Goal: Task Accomplishment & Management: Manage account settings

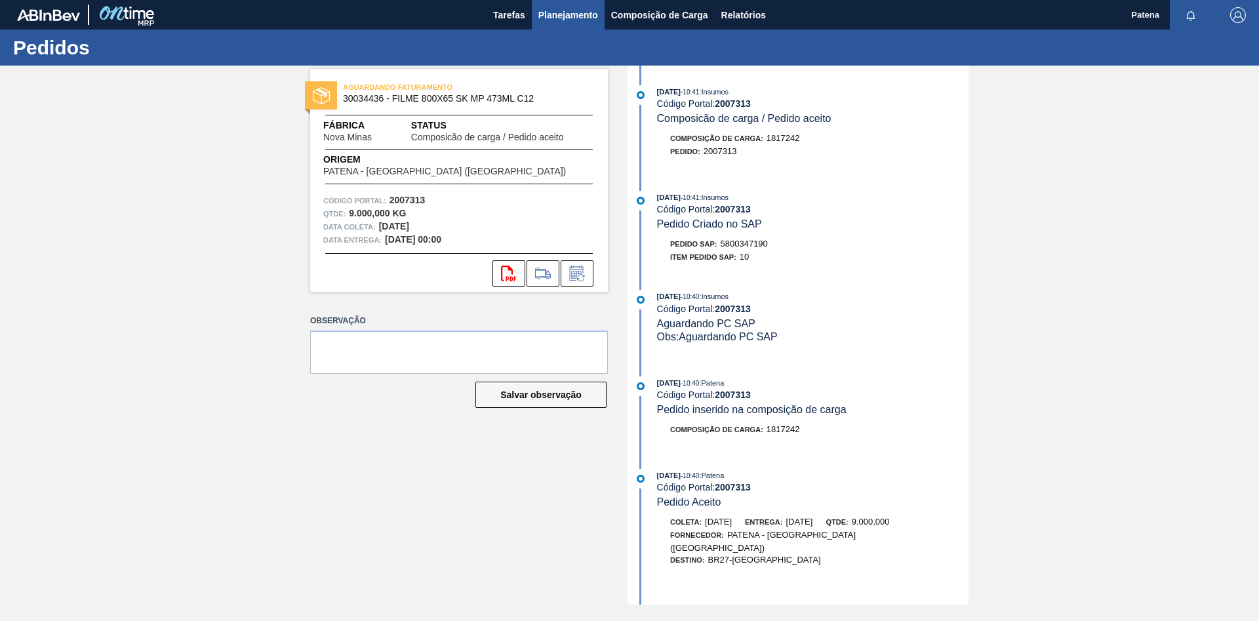
click at [578, 14] on span "Planejamento" at bounding box center [568, 15] width 60 height 16
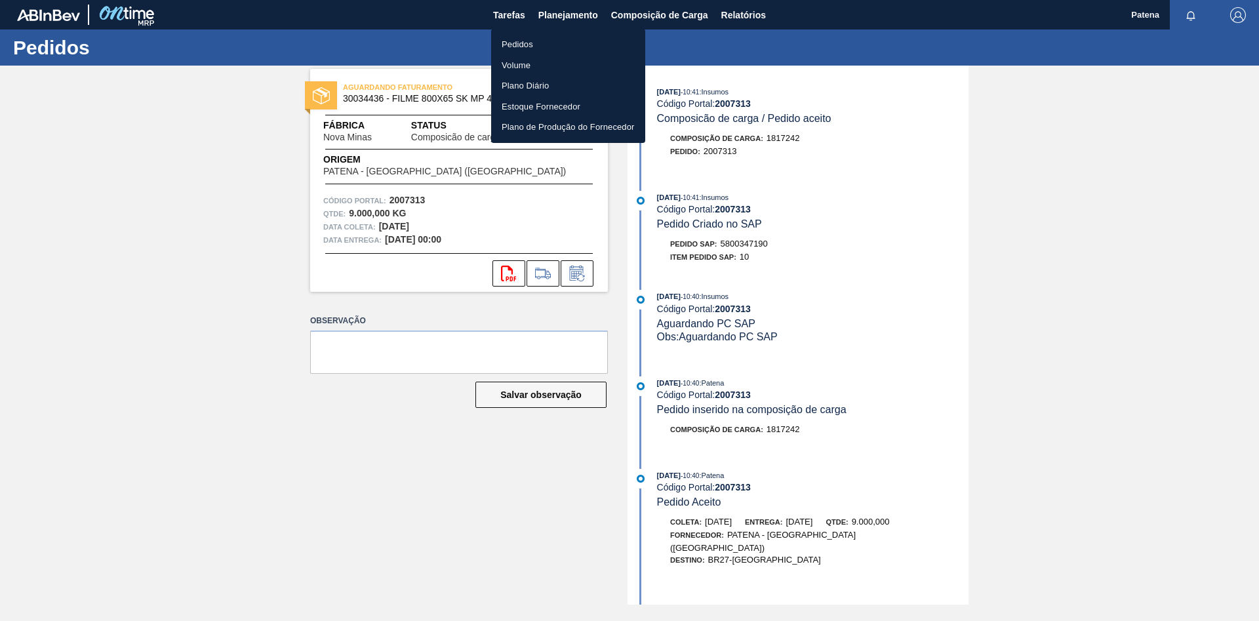
click at [510, 37] on li "Pedidos" at bounding box center [568, 44] width 154 height 21
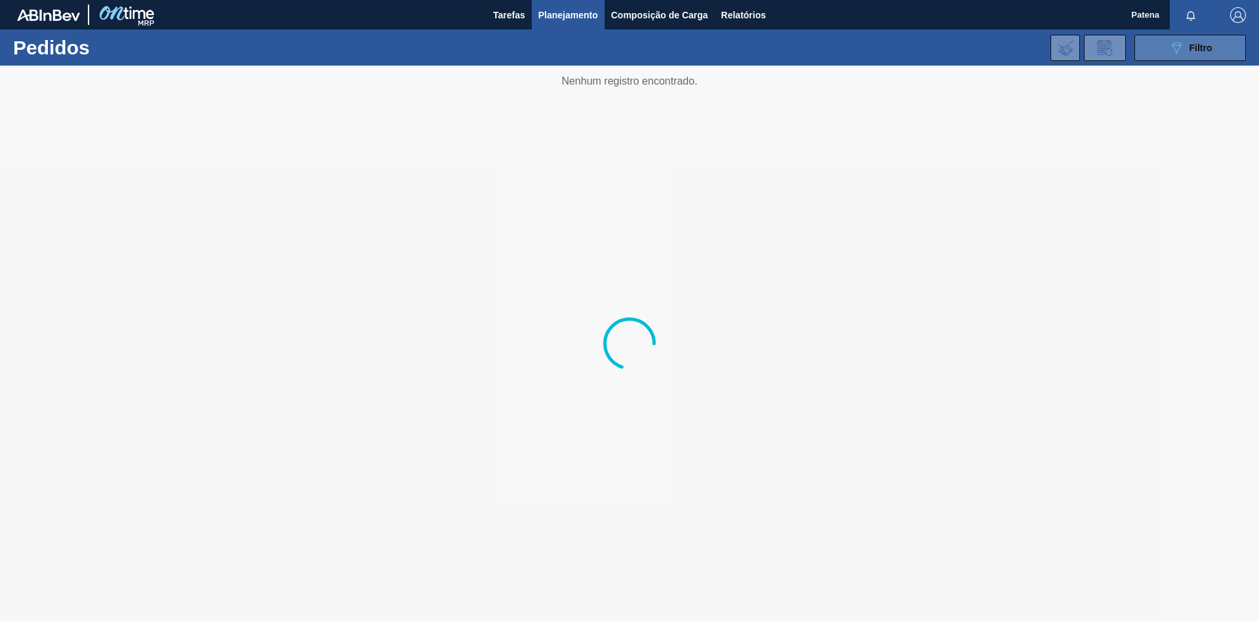
click at [1173, 51] on icon "089F7B8B-B2A5-4AFE-B5C0-19BA573D28AC" at bounding box center [1177, 48] width 16 height 16
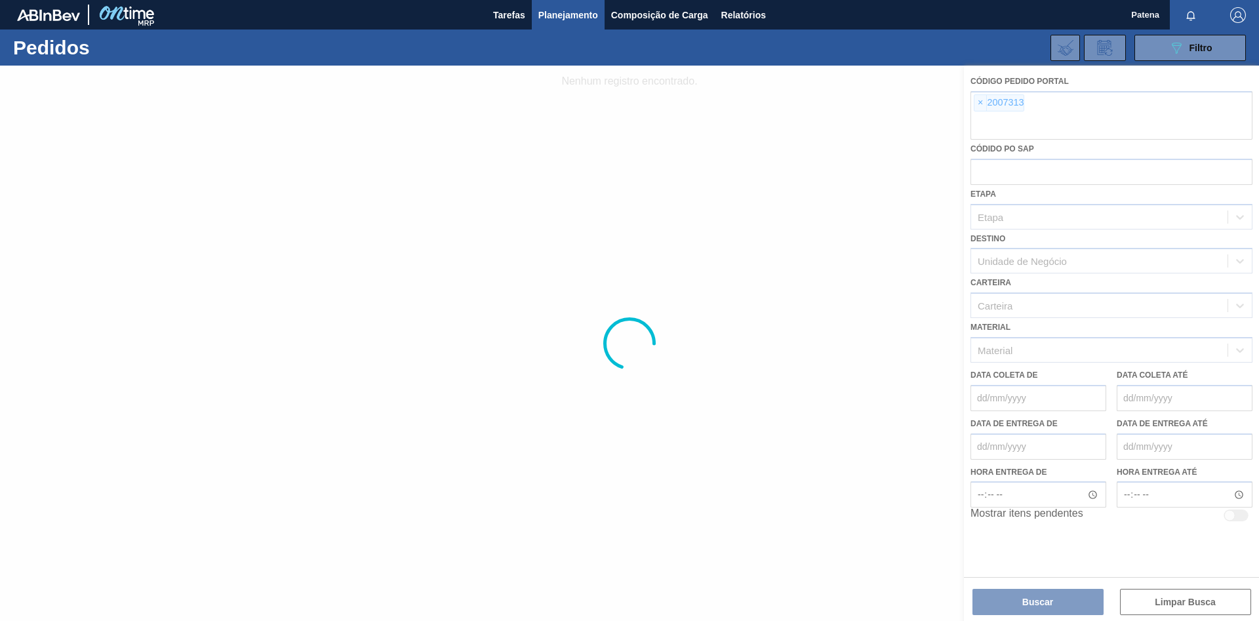
click at [981, 106] on div at bounding box center [629, 344] width 1259 height 556
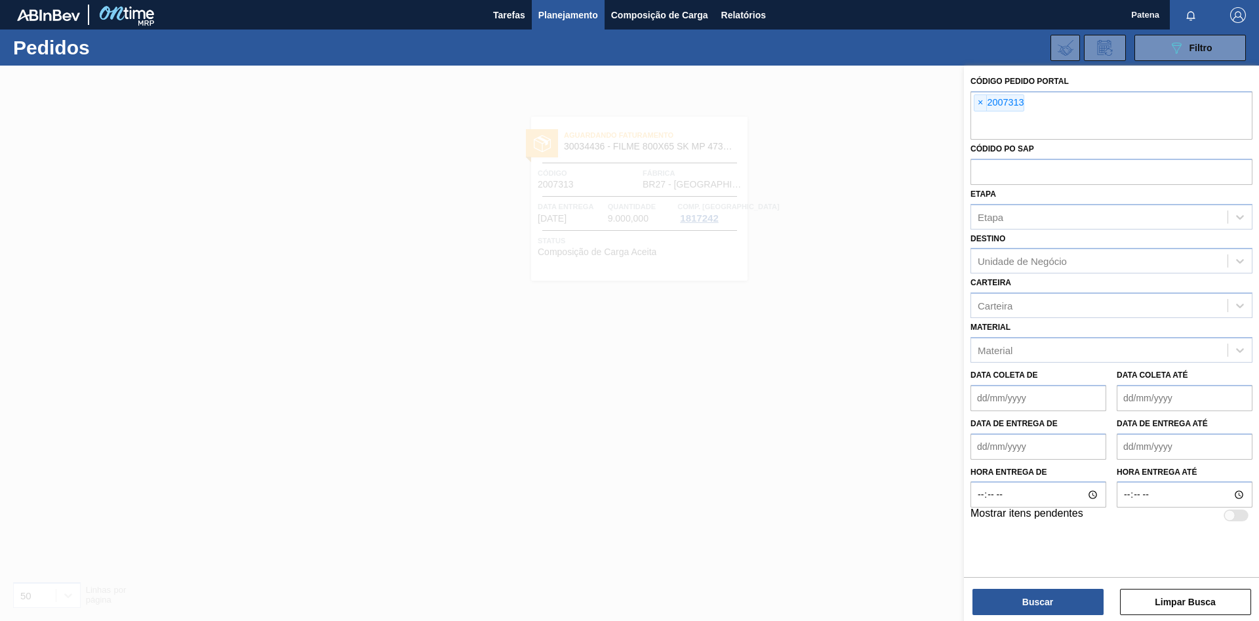
click at [981, 107] on span "×" at bounding box center [981, 103] width 12 height 16
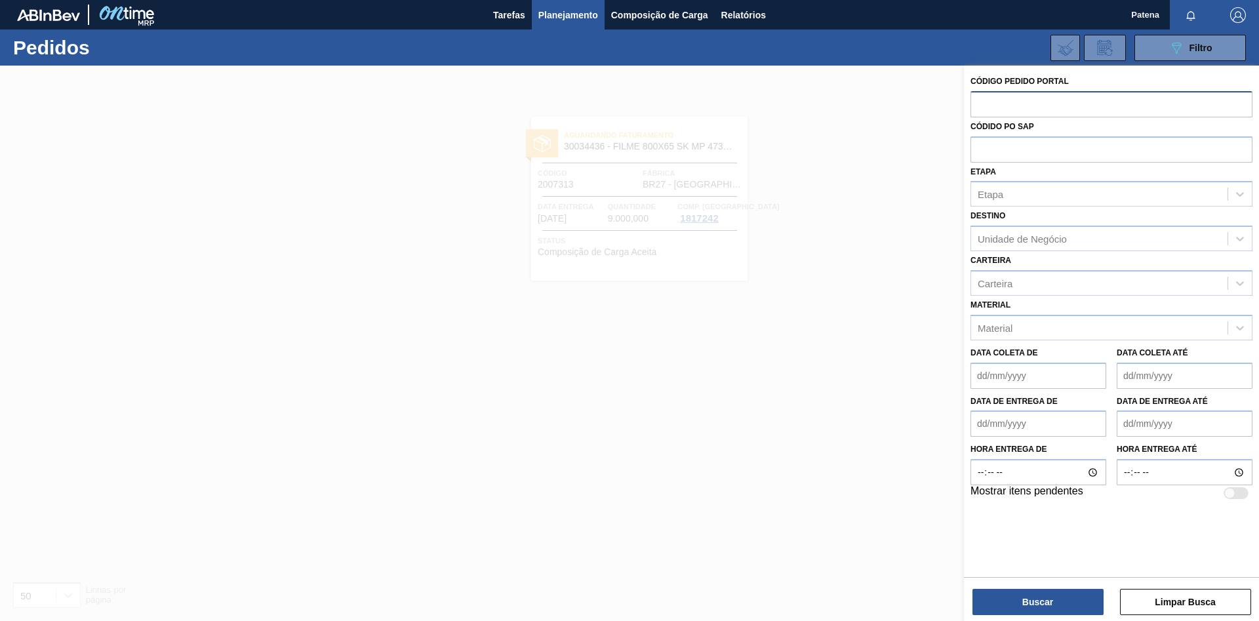
click at [987, 110] on input "text" at bounding box center [1112, 103] width 282 height 25
type input "2027735"
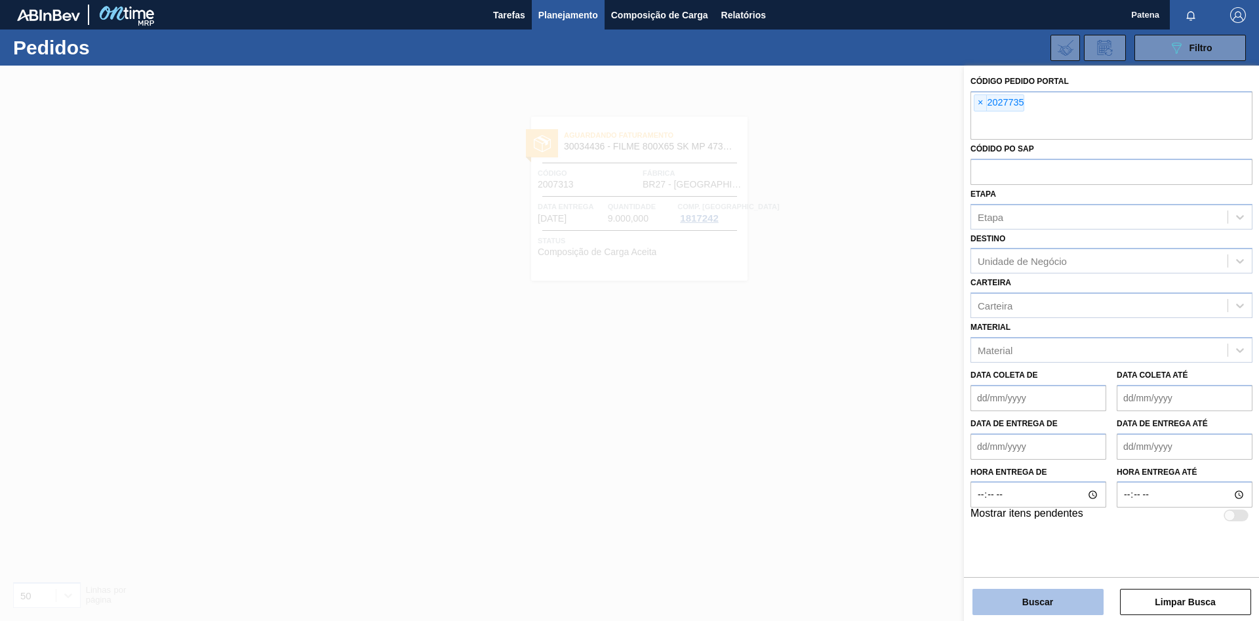
click at [1030, 593] on button "Buscar" at bounding box center [1038, 602] width 131 height 26
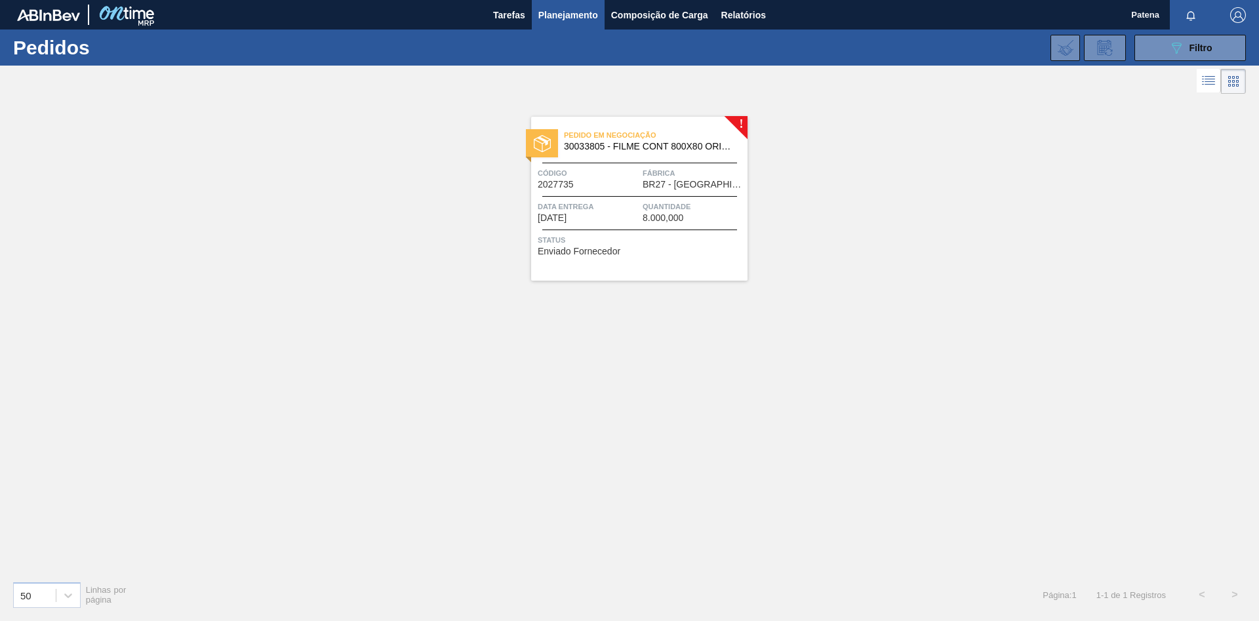
click at [609, 213] on span "Data entrega" at bounding box center [589, 206] width 102 height 13
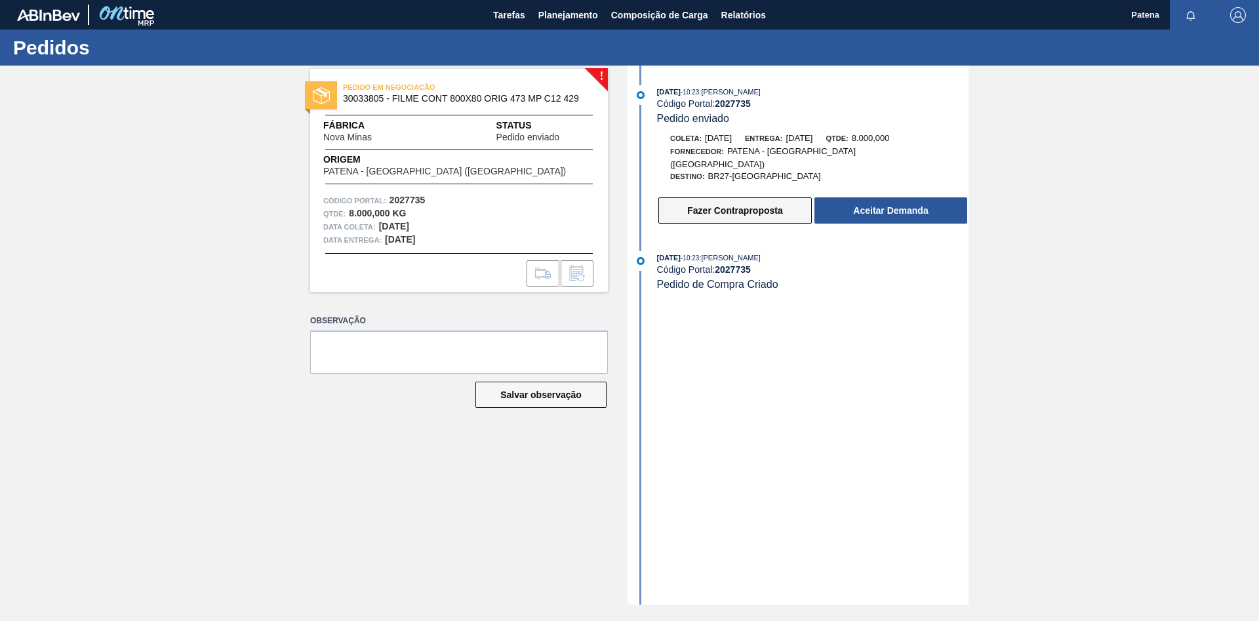
click at [777, 205] on button "Fazer Contraproposta" at bounding box center [735, 210] width 153 height 26
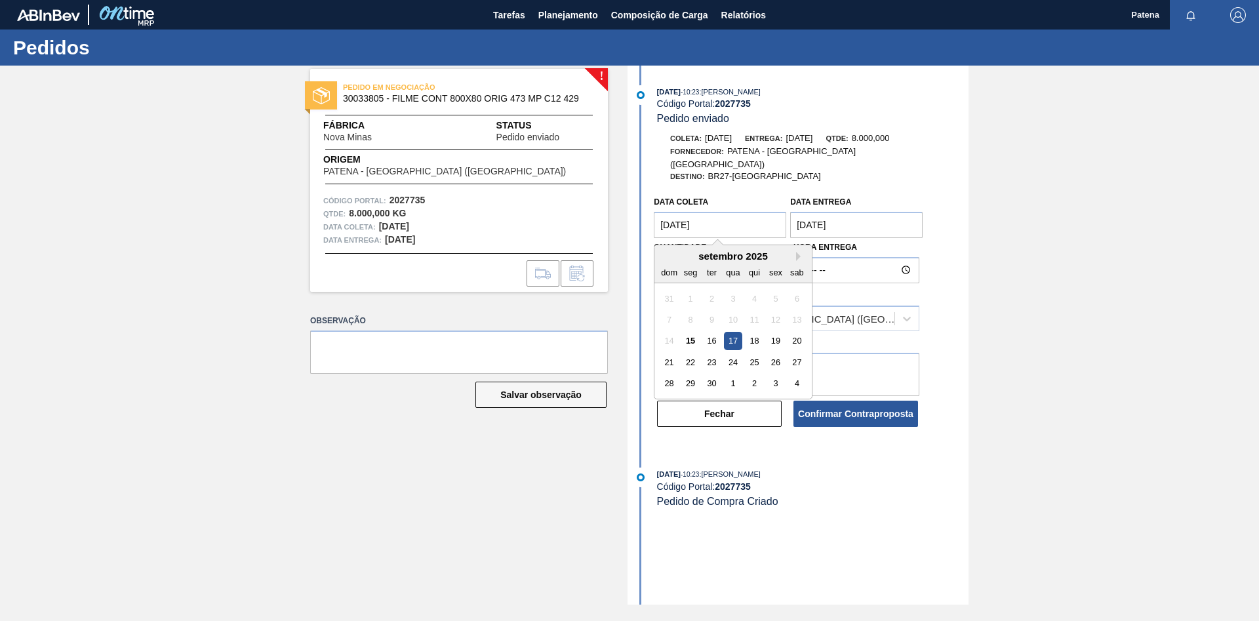
drag, startPoint x: 740, startPoint y: 214, endPoint x: 633, endPoint y: 218, distance: 107.6
click at [654, 218] on coleta "[DATE]" at bounding box center [720, 225] width 132 height 26
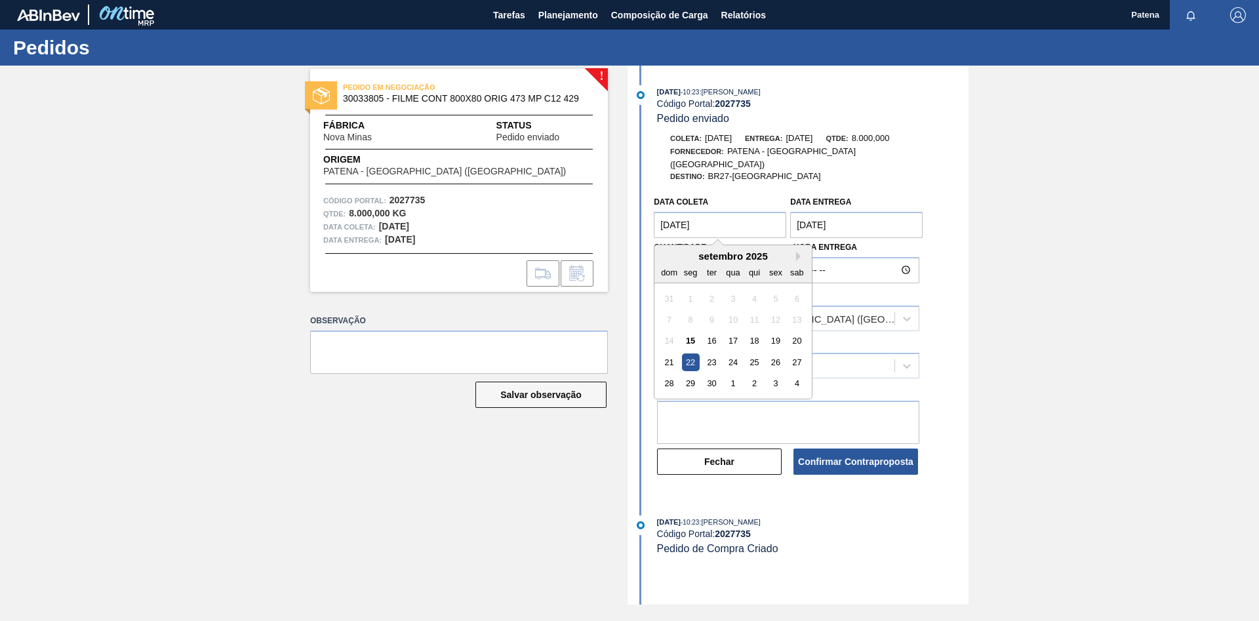
drag, startPoint x: 720, startPoint y: 218, endPoint x: 639, endPoint y: 212, distance: 80.2
click at [654, 212] on coleta "[DATE]" at bounding box center [720, 225] width 132 height 26
type coleta "[DATE]"
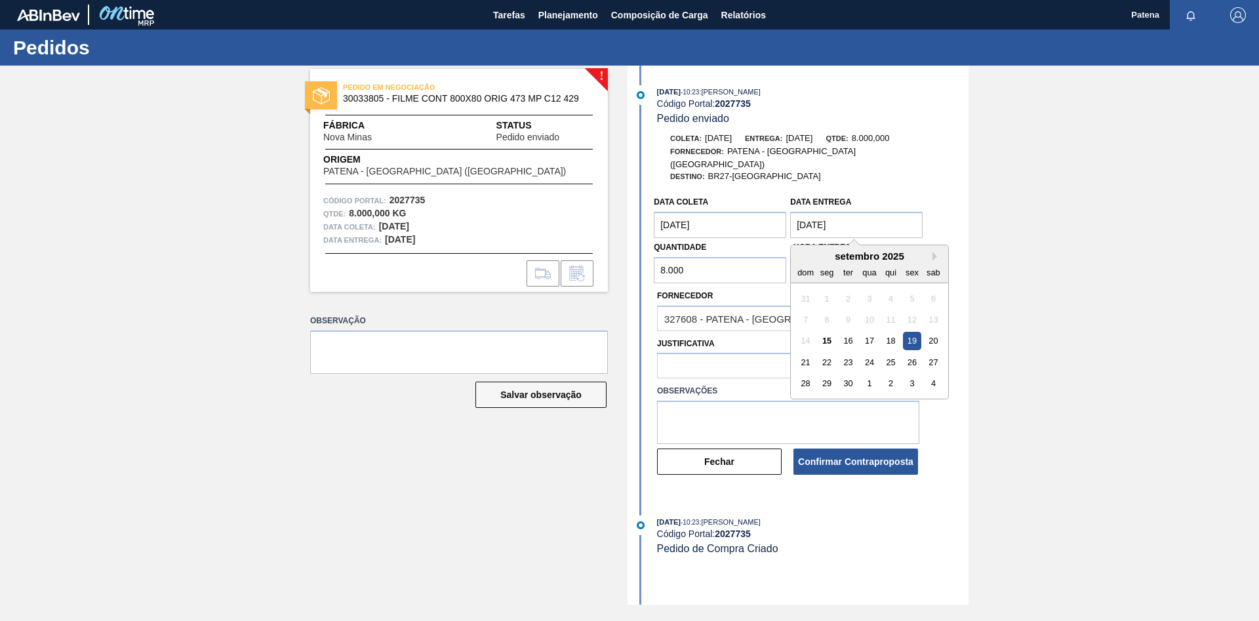
drag, startPoint x: 838, startPoint y: 216, endPoint x: 760, endPoint y: 210, distance: 78.3
click at [790, 212] on entrega "[DATE]" at bounding box center [856, 225] width 132 height 26
drag, startPoint x: 870, startPoint y: 214, endPoint x: 779, endPoint y: 213, distance: 90.5
click at [790, 213] on entrega "[DATE]" at bounding box center [856, 225] width 132 height 26
drag, startPoint x: 857, startPoint y: 223, endPoint x: 751, endPoint y: 211, distance: 107.0
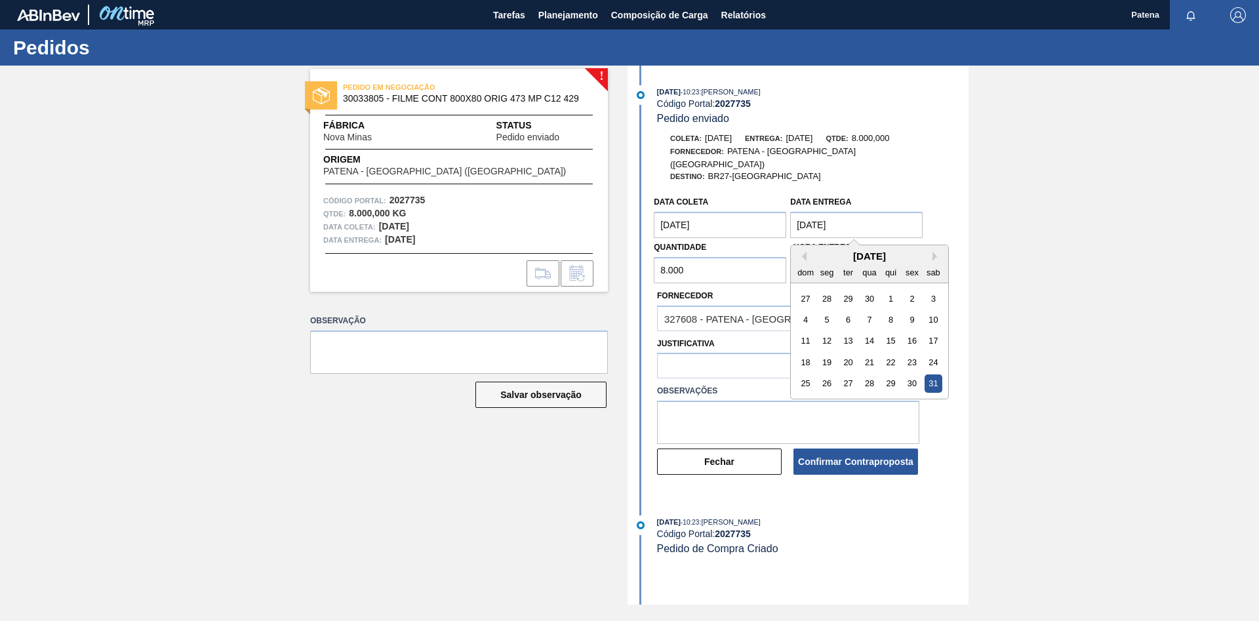
click at [790, 212] on entrega "[DATE]" at bounding box center [856, 225] width 132 height 26
click at [826, 354] on div "22" at bounding box center [828, 363] width 18 height 18
type entrega "[DATE]"
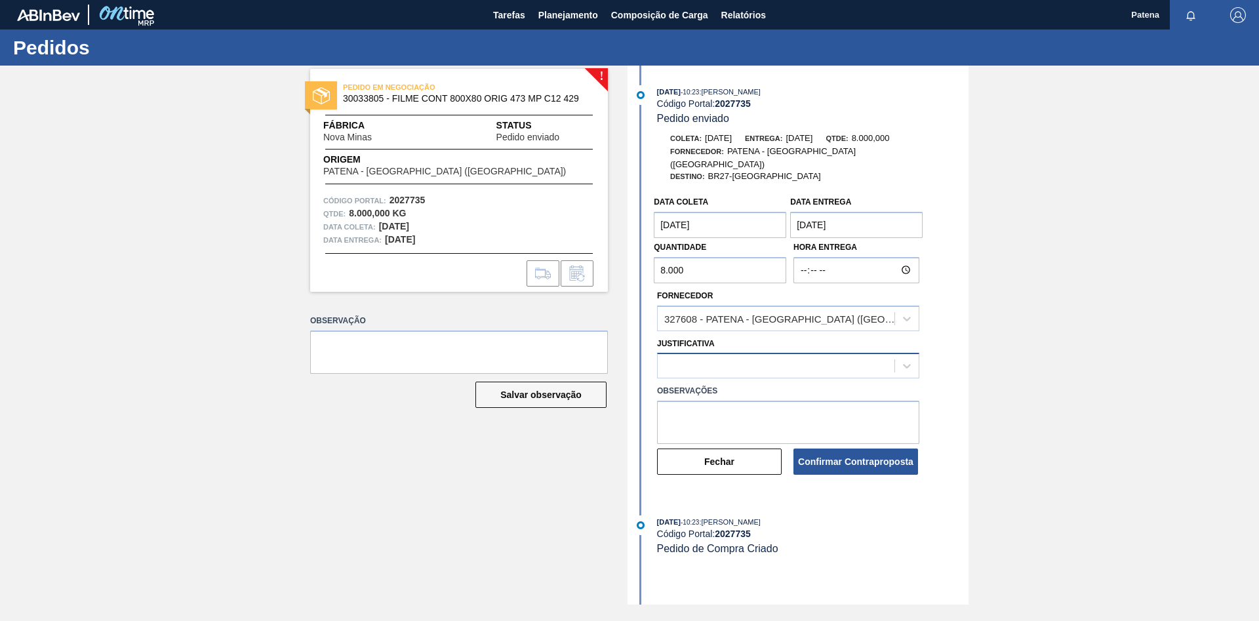
click at [704, 357] on div at bounding box center [776, 366] width 237 height 19
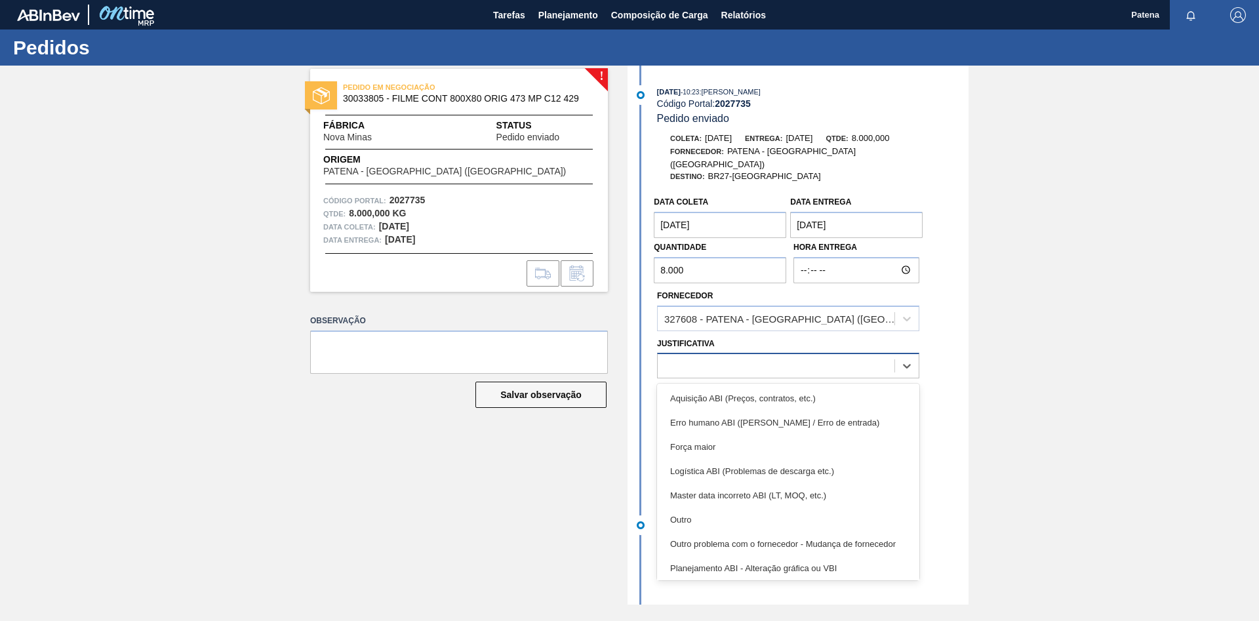
click at [676, 357] on div at bounding box center [776, 366] width 237 height 19
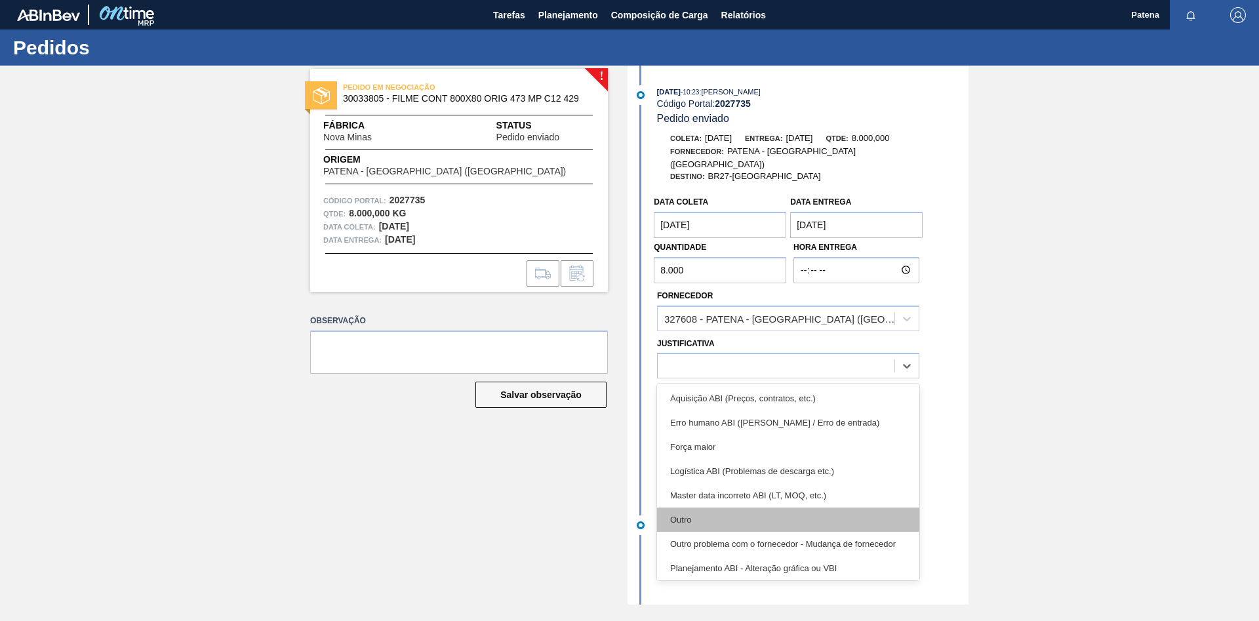
click at [689, 508] on div "Outro" at bounding box center [788, 520] width 262 height 24
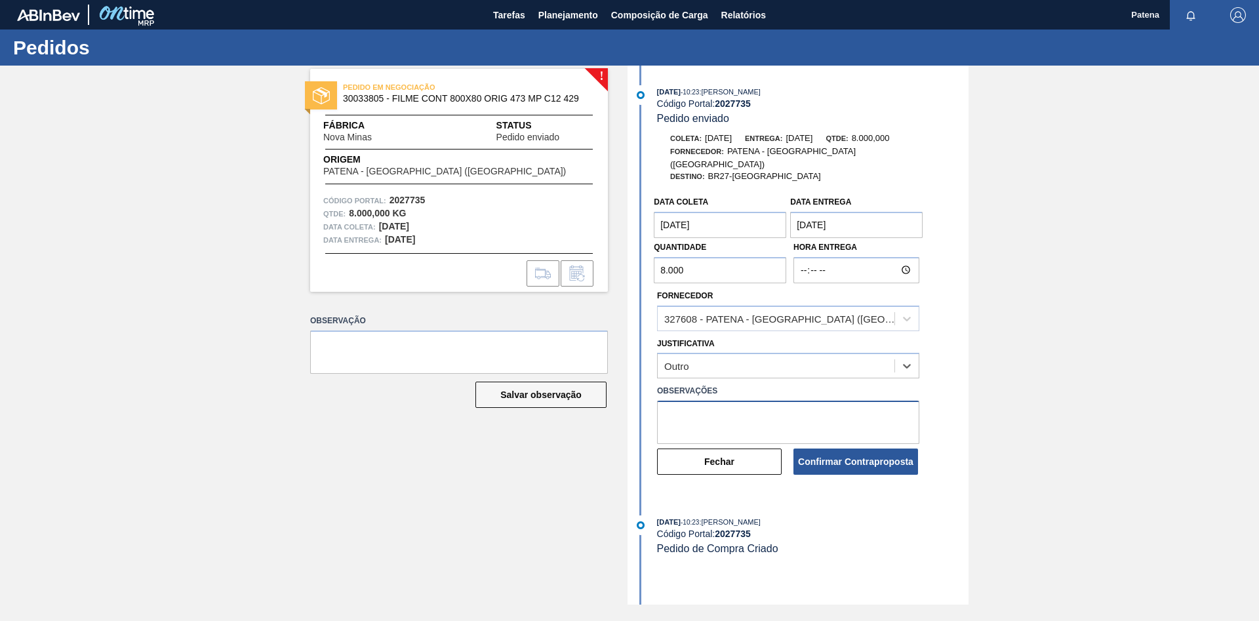
click at [696, 407] on textarea at bounding box center [788, 422] width 262 height 43
type textarea "entrega dia 22/09"
click at [843, 450] on button "Confirmar Contraproposta" at bounding box center [856, 462] width 125 height 26
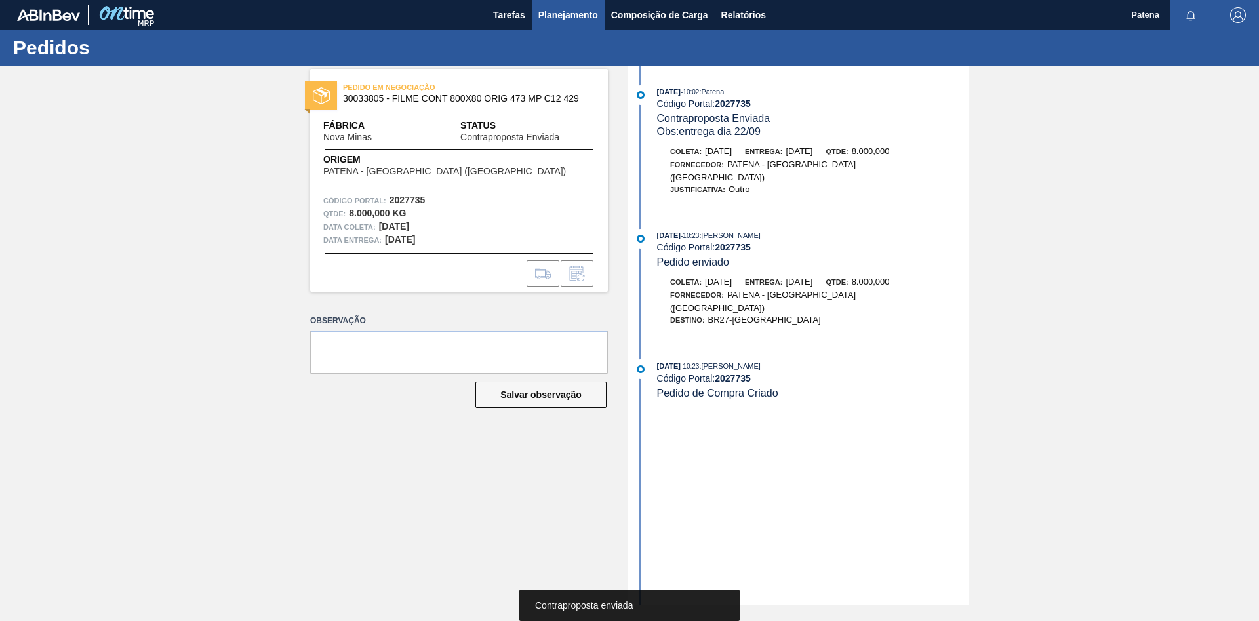
click at [562, 22] on span "Planejamento" at bounding box center [568, 15] width 60 height 16
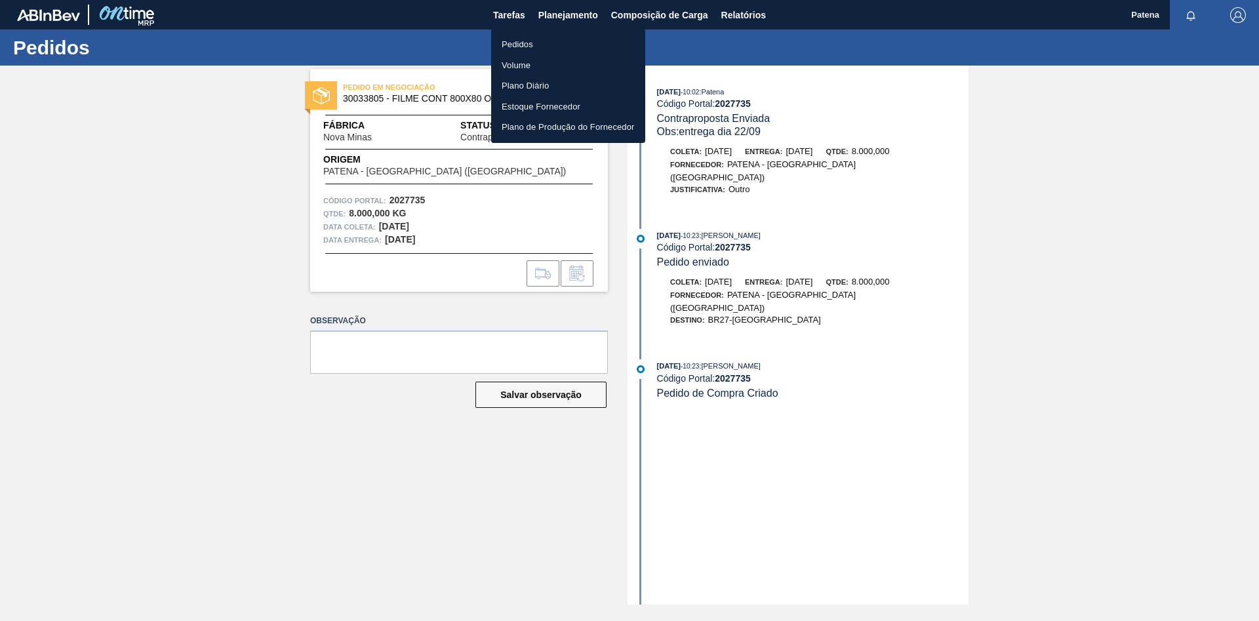
click at [515, 17] on div at bounding box center [629, 310] width 1259 height 621
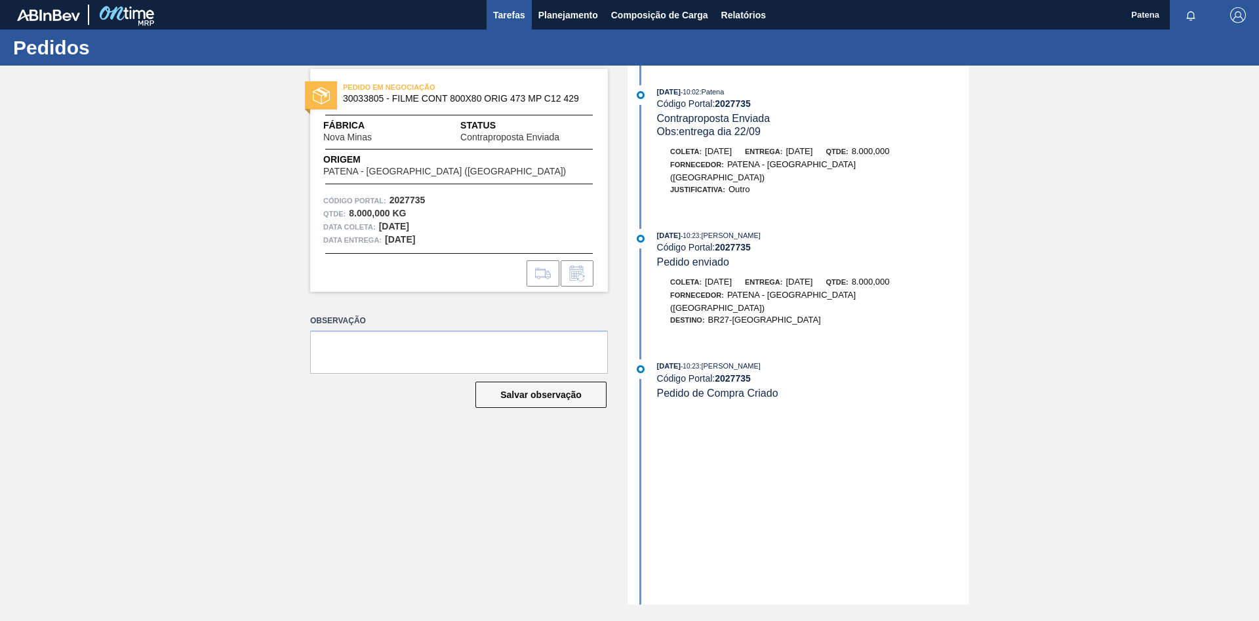
click at [515, 12] on span "Tarefas" at bounding box center [509, 15] width 32 height 16
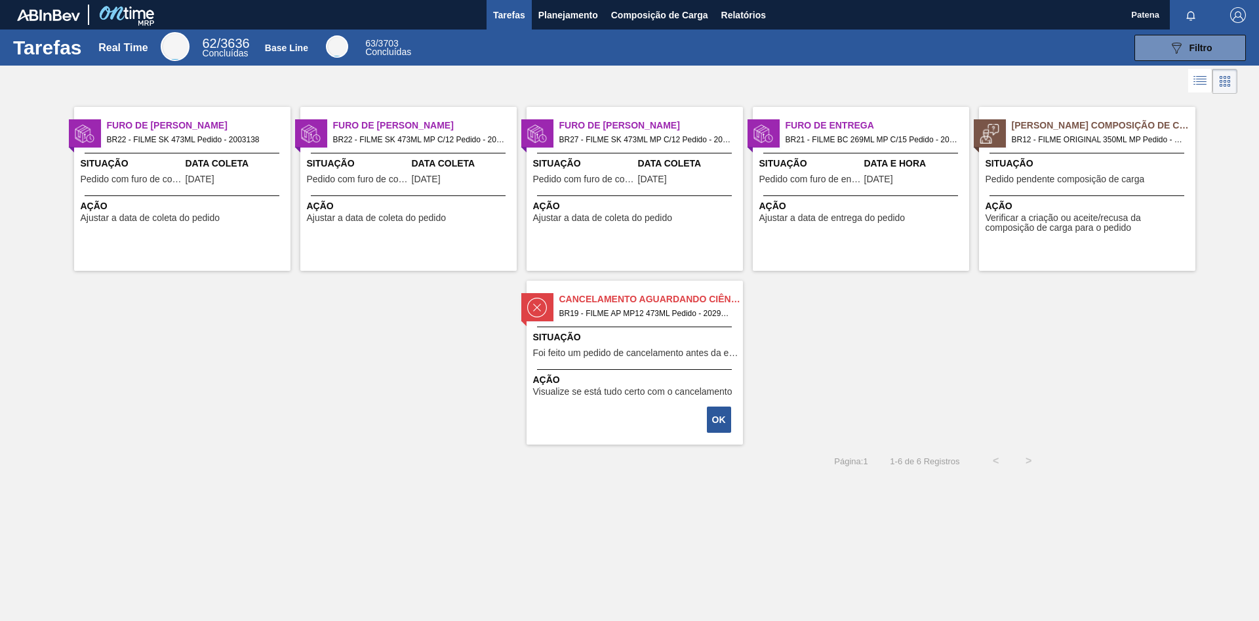
click at [615, 342] on span "Situação" at bounding box center [636, 338] width 207 height 14
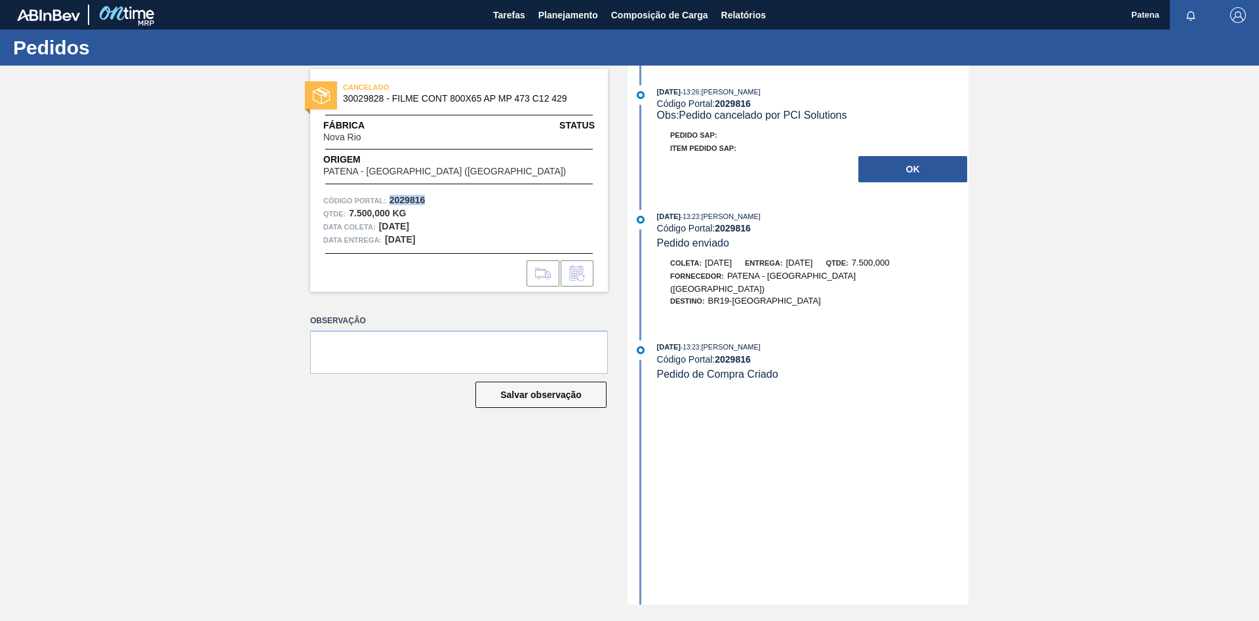
drag, startPoint x: 426, startPoint y: 199, endPoint x: 390, endPoint y: 200, distance: 35.4
click at [390, 200] on div "Código Portal: 2029816" at bounding box center [459, 200] width 272 height 13
copy strong "2029816"
click at [885, 163] on button "OK" at bounding box center [913, 169] width 109 height 26
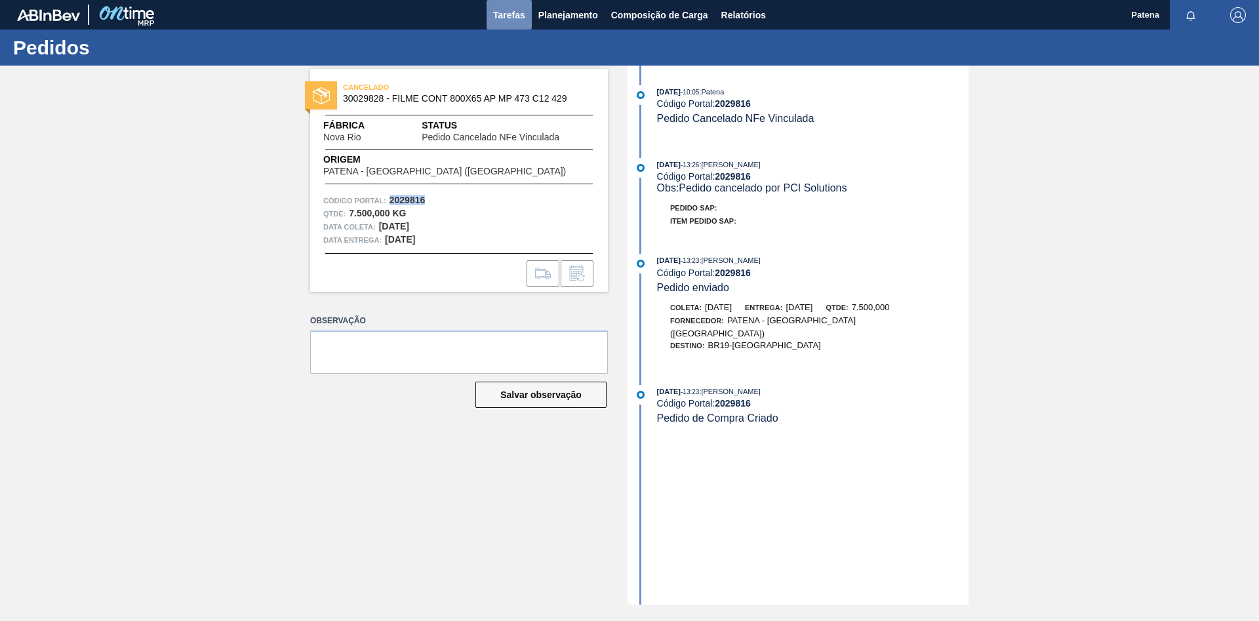
click at [512, 14] on span "Tarefas" at bounding box center [509, 15] width 32 height 16
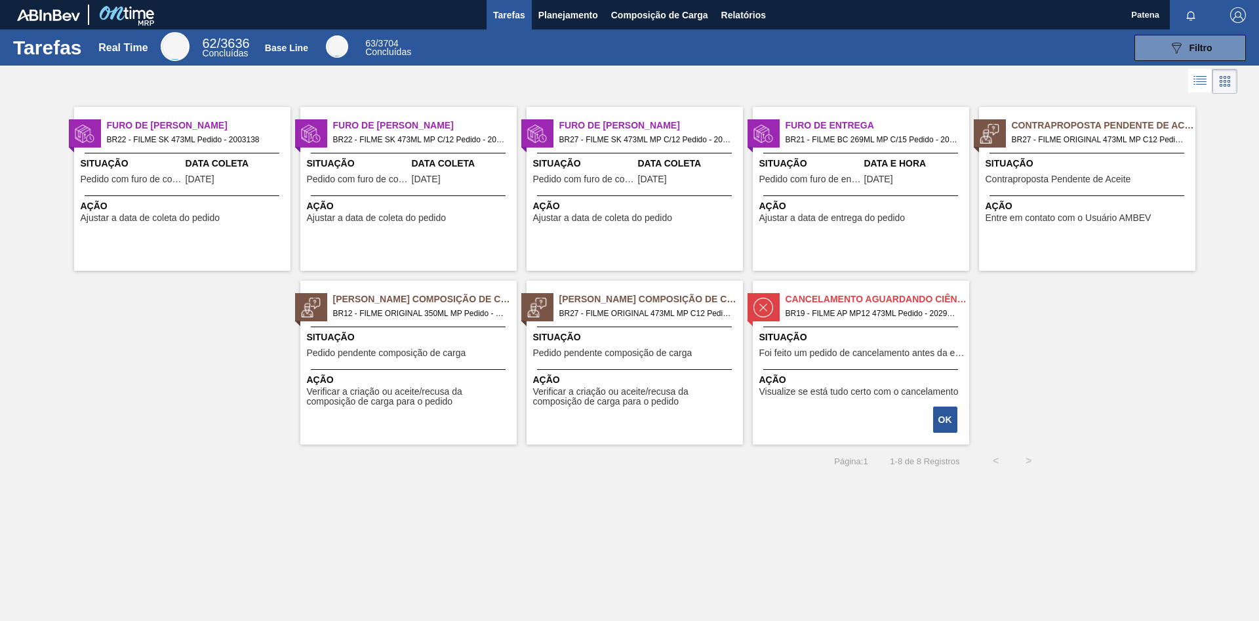
click at [1052, 415] on div "Furo de Coleta BR22 - FILME SK 473ML Pedido - 2003138 Situação Pedido com furo …" at bounding box center [629, 271] width 1259 height 348
click at [865, 334] on span "Situação" at bounding box center [863, 338] width 207 height 14
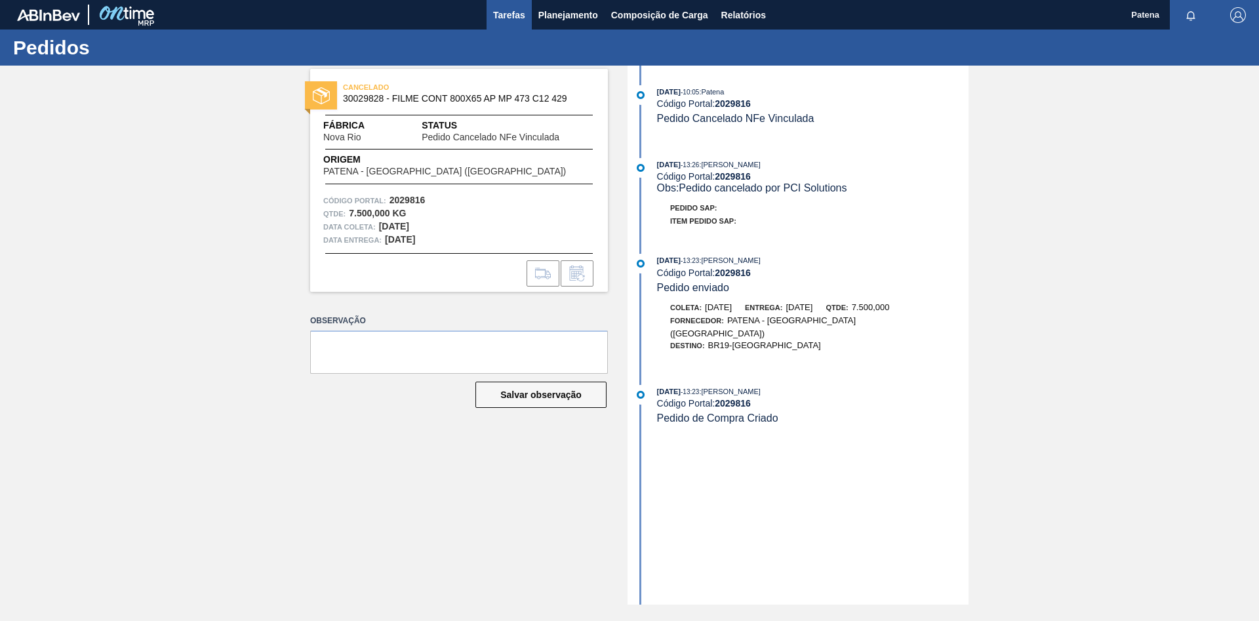
click at [516, 13] on span "Tarefas" at bounding box center [509, 15] width 32 height 16
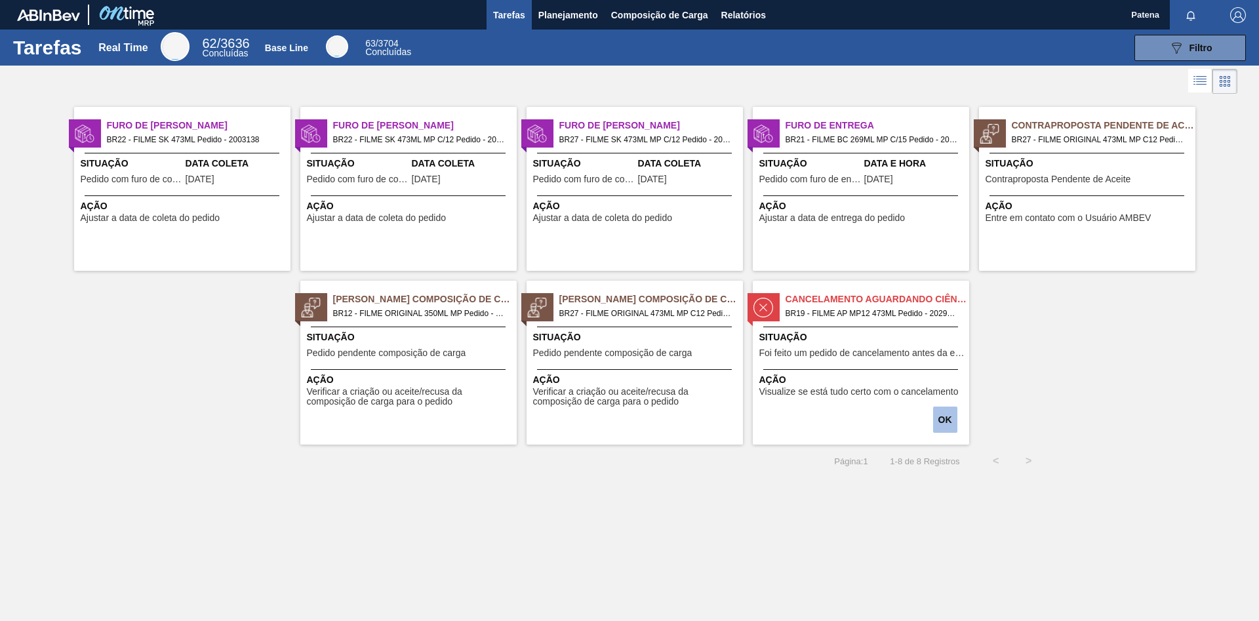
click at [944, 421] on button "OK" at bounding box center [945, 420] width 24 height 26
click at [938, 420] on button "OK" at bounding box center [945, 420] width 24 height 26
click at [567, 17] on span "Planejamento" at bounding box center [568, 15] width 60 height 16
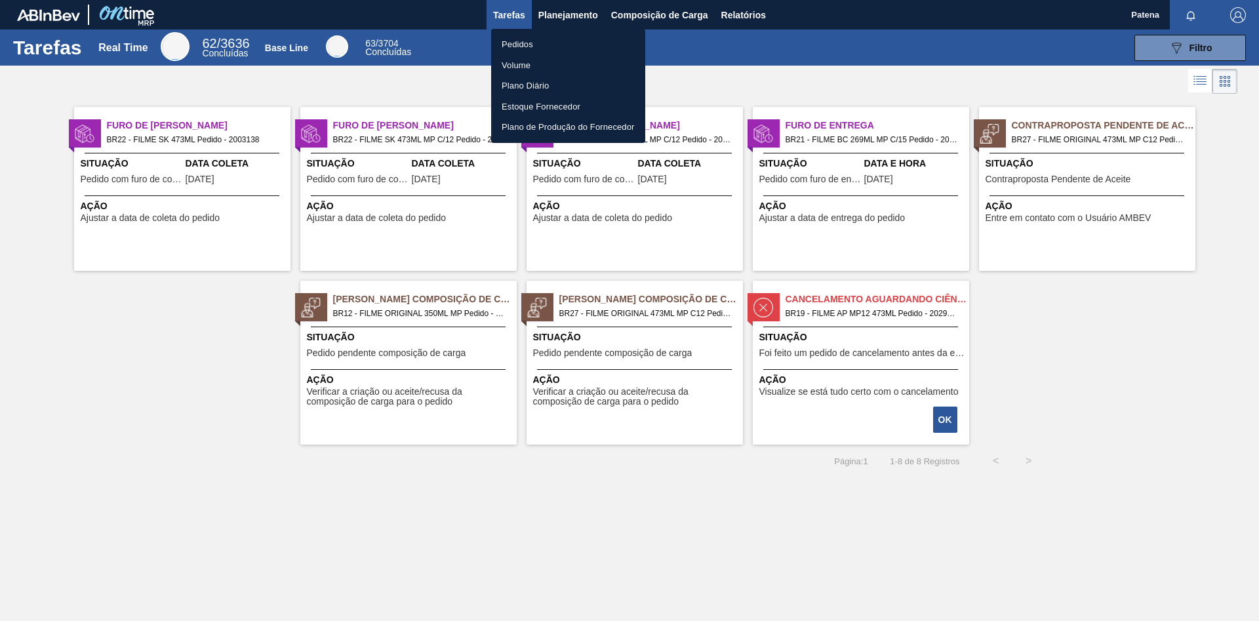
click at [520, 45] on li "Pedidos" at bounding box center [568, 44] width 154 height 21
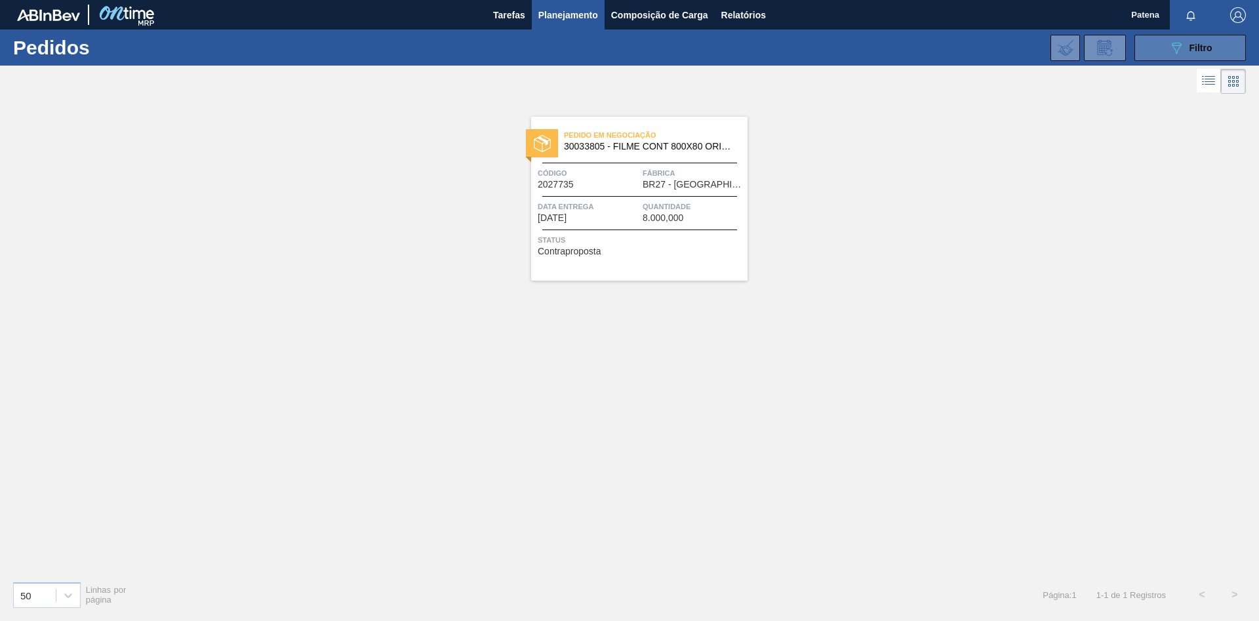
click at [1162, 47] on button "089F7B8B-B2A5-4AFE-B5C0-19BA573D28AC Filtro" at bounding box center [1191, 48] width 112 height 26
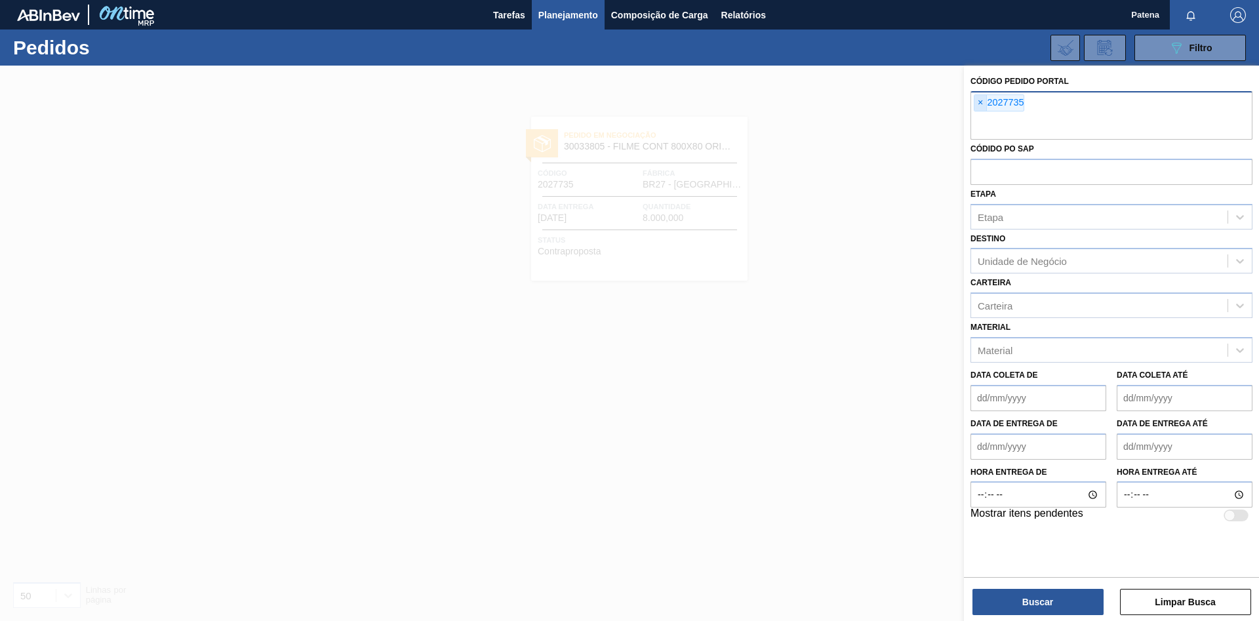
click at [981, 102] on span "×" at bounding box center [981, 103] width 12 height 16
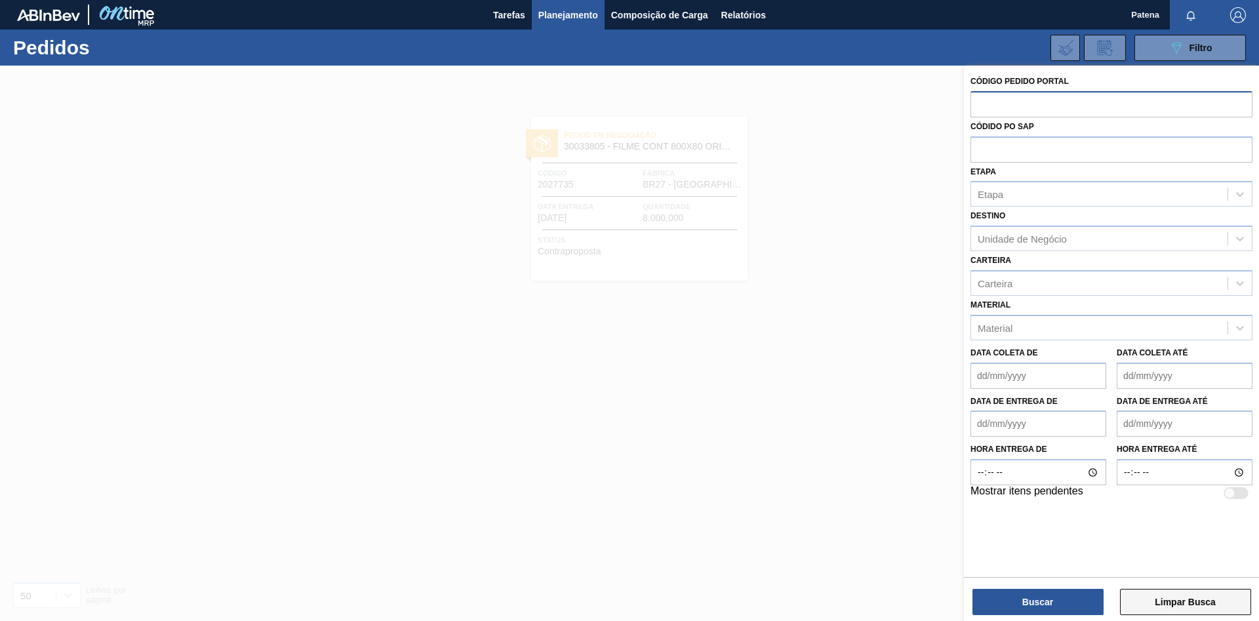
click at [1169, 601] on button "Limpar Busca" at bounding box center [1185, 602] width 131 height 26
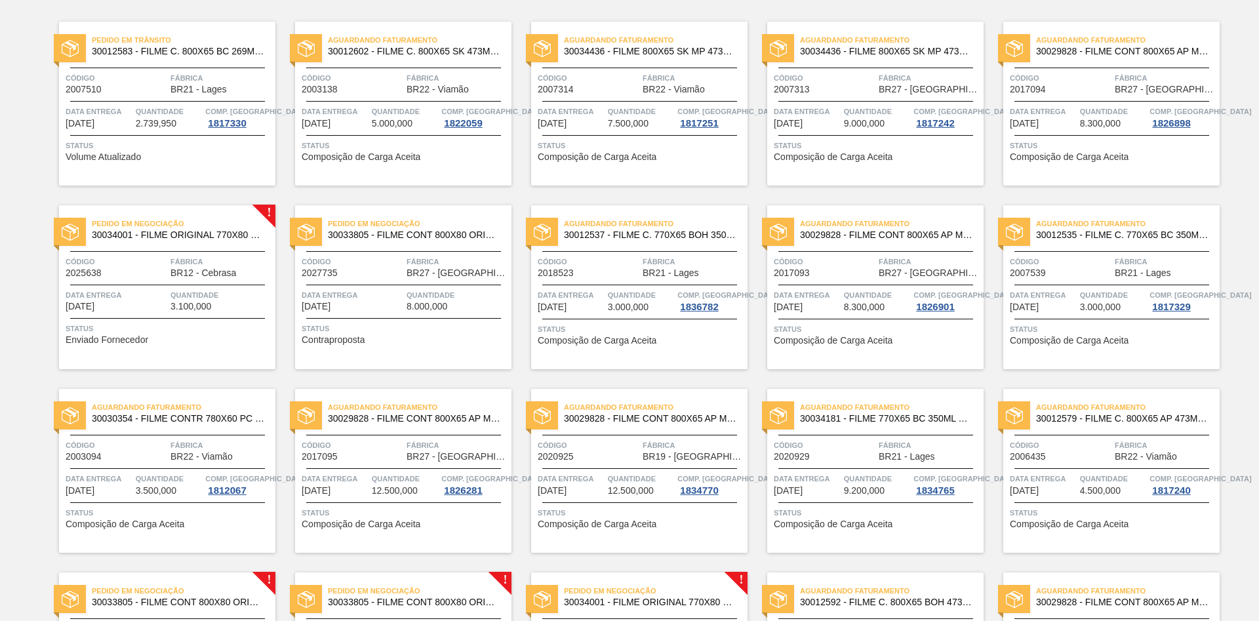
scroll to position [74, 0]
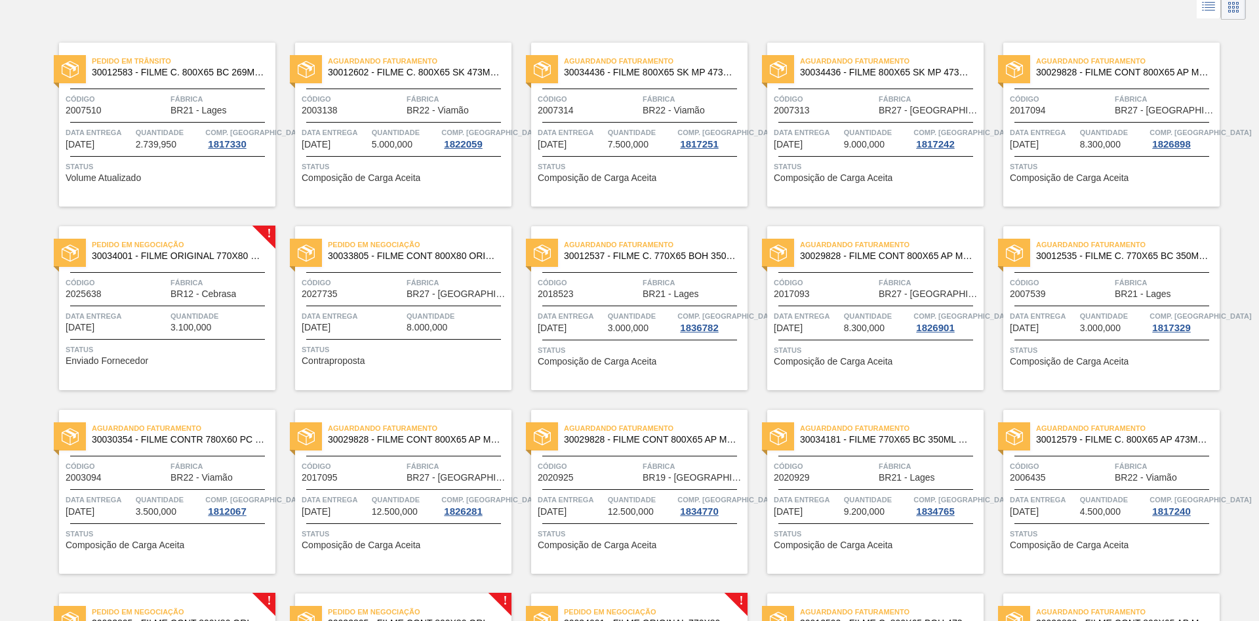
click at [123, 279] on span "Código" at bounding box center [117, 282] width 102 height 13
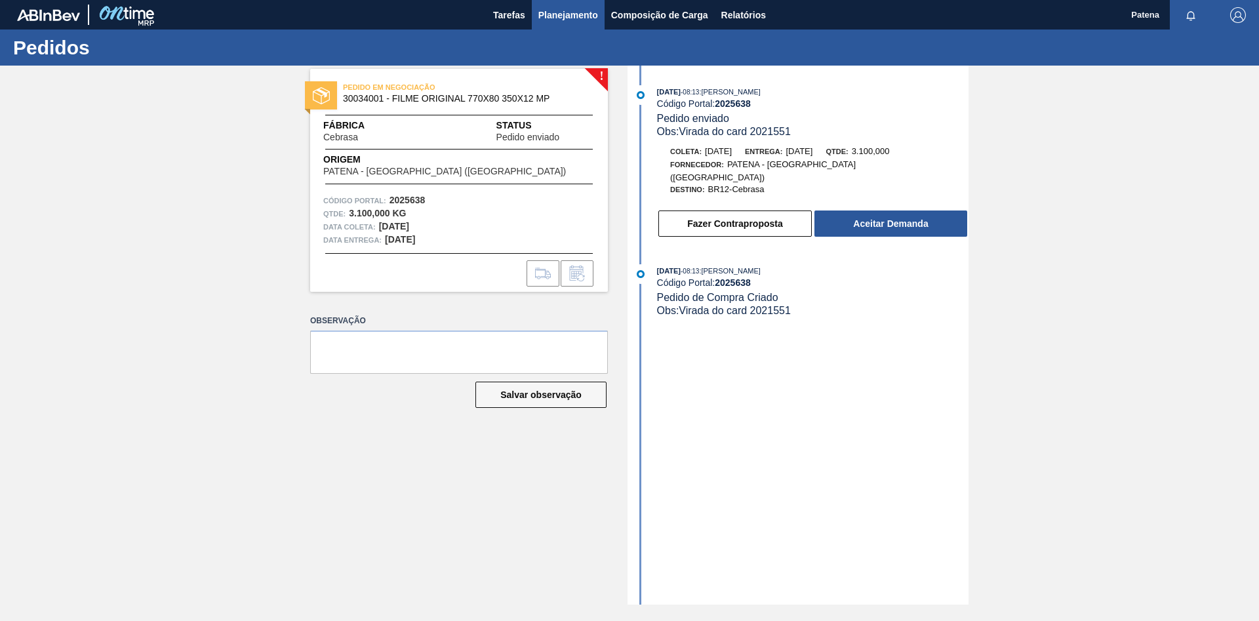
click at [566, 9] on span "Planejamento" at bounding box center [568, 15] width 60 height 16
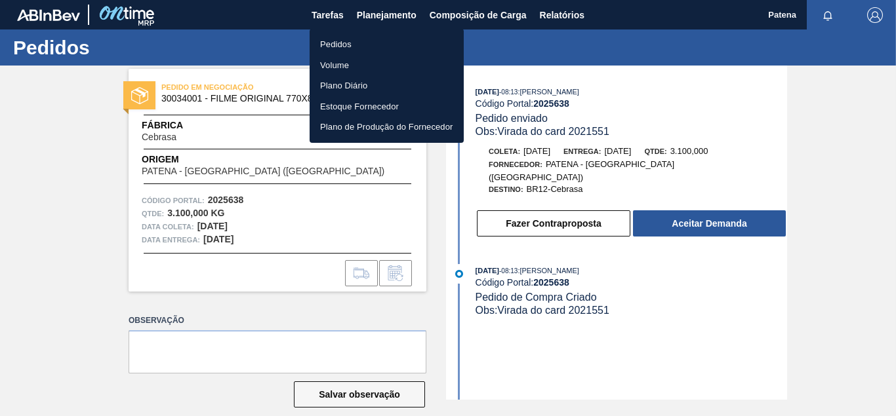
click at [401, 20] on div at bounding box center [448, 208] width 896 height 416
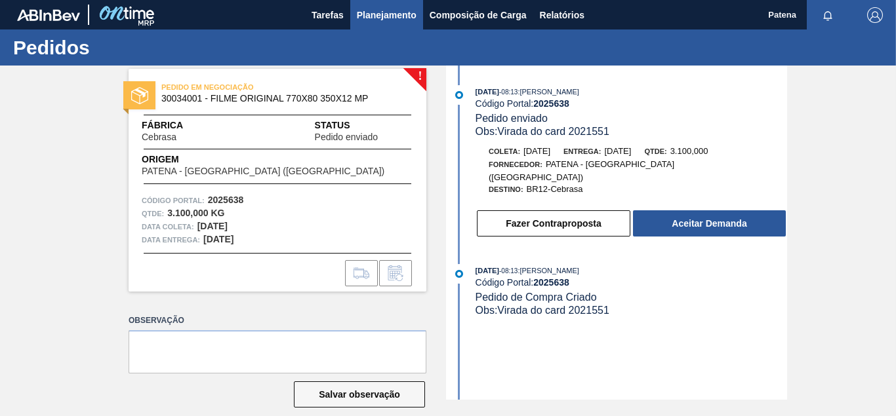
click at [395, 17] on span "Planejamento" at bounding box center [387, 15] width 60 height 16
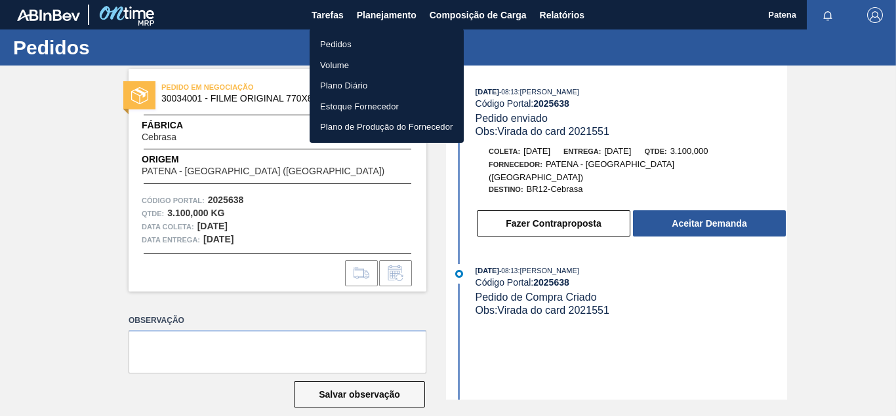
click at [350, 41] on li "Pedidos" at bounding box center [387, 44] width 154 height 21
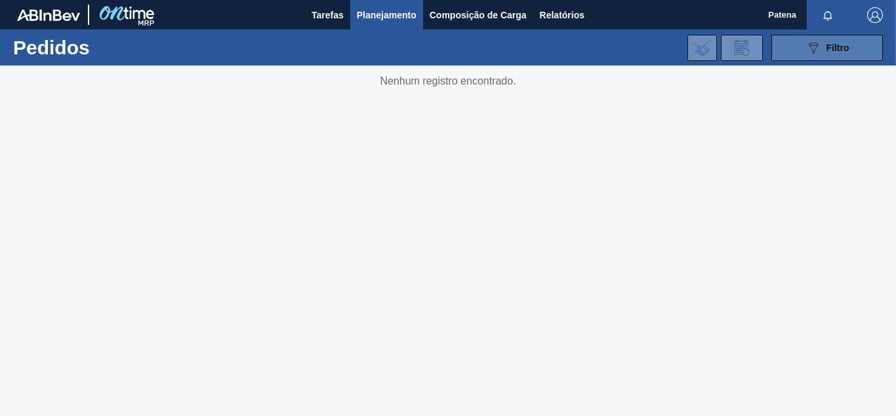
click at [835, 45] on span "Filtro" at bounding box center [837, 48] width 23 height 10
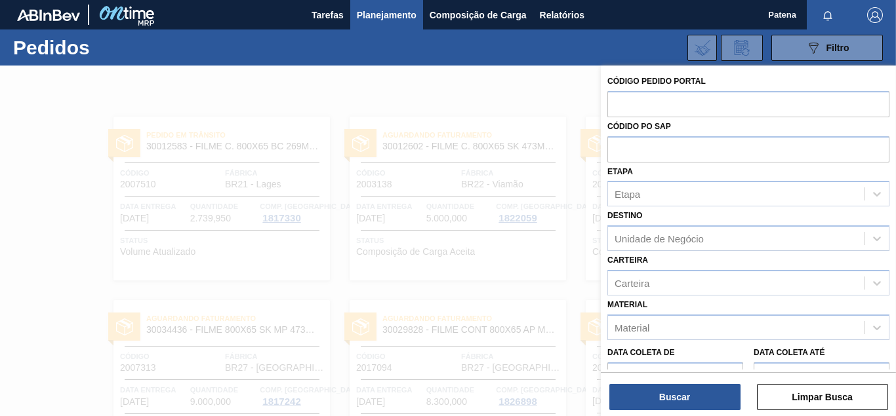
click at [531, 86] on div at bounding box center [448, 274] width 896 height 416
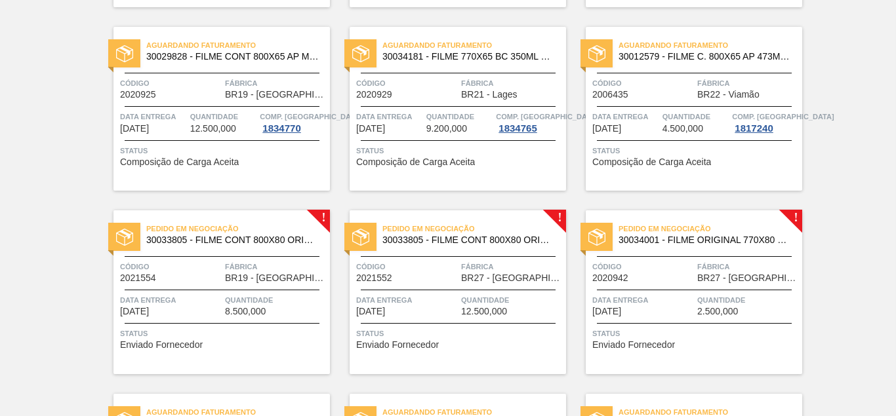
scroll to position [870, 0]
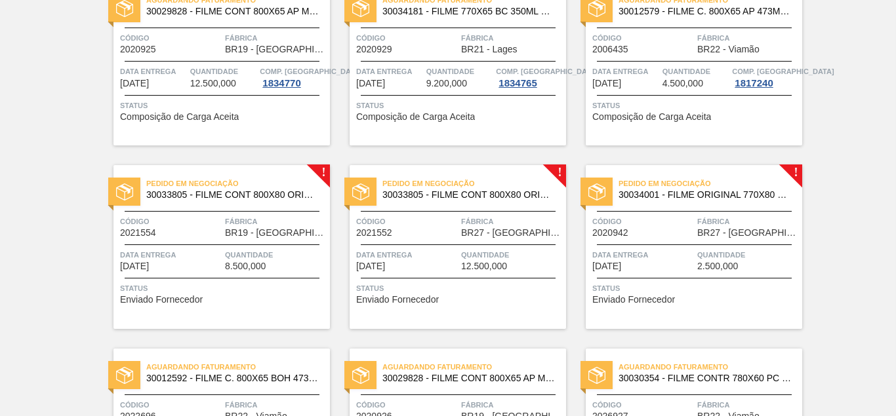
click at [204, 203] on div "Pedido em Negociação 30033805 - FILME CONT 800X80 ORIG 473 MP C12 429" at bounding box center [221, 190] width 216 height 30
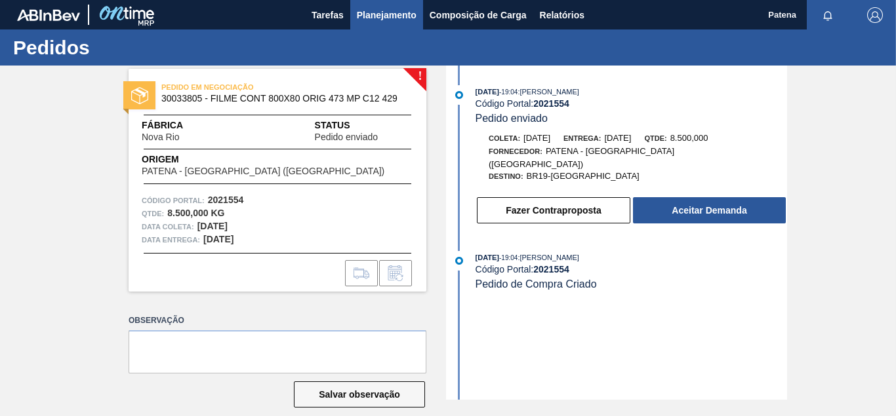
click at [375, 24] on button "Planejamento" at bounding box center [386, 15] width 73 height 30
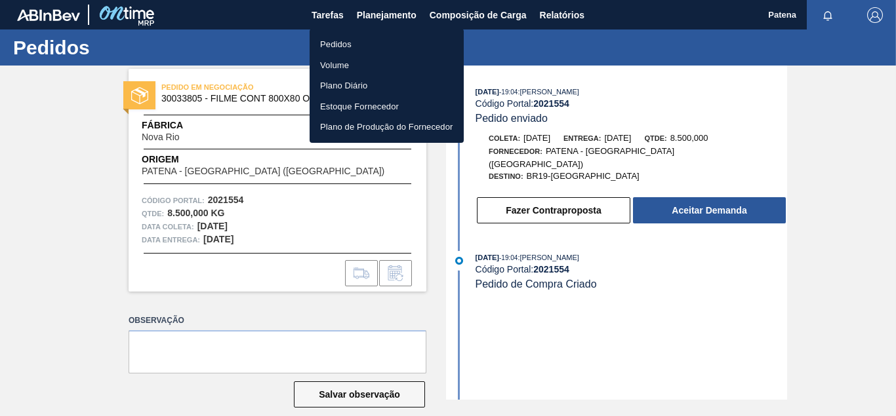
click at [355, 47] on li "Pedidos" at bounding box center [387, 44] width 154 height 21
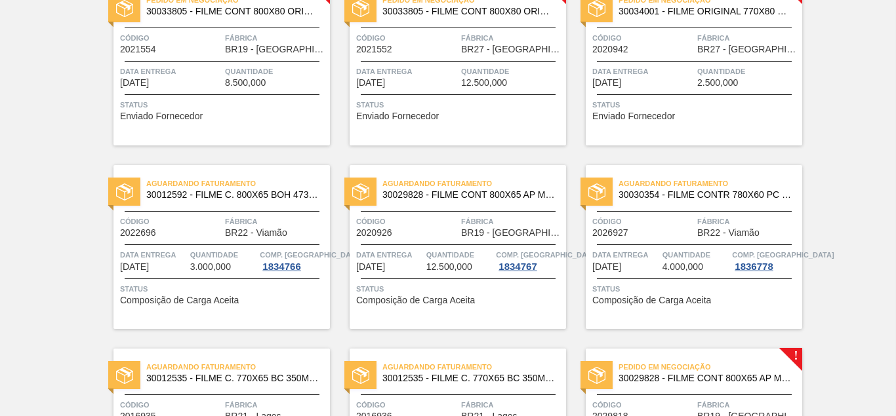
scroll to position [1004, 0]
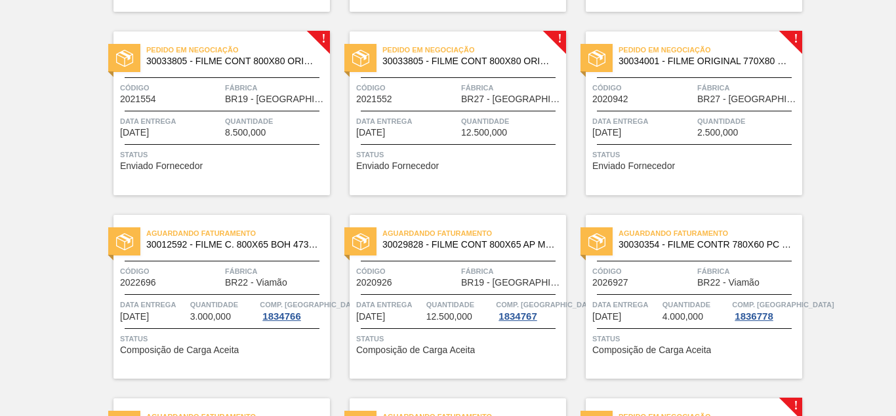
click at [434, 93] on span "Código" at bounding box center [407, 87] width 102 height 13
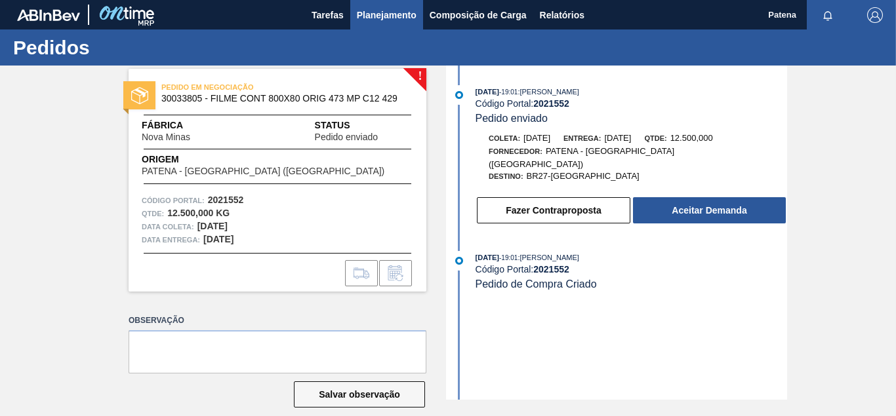
click at [386, 14] on span "Planejamento" at bounding box center [387, 15] width 60 height 16
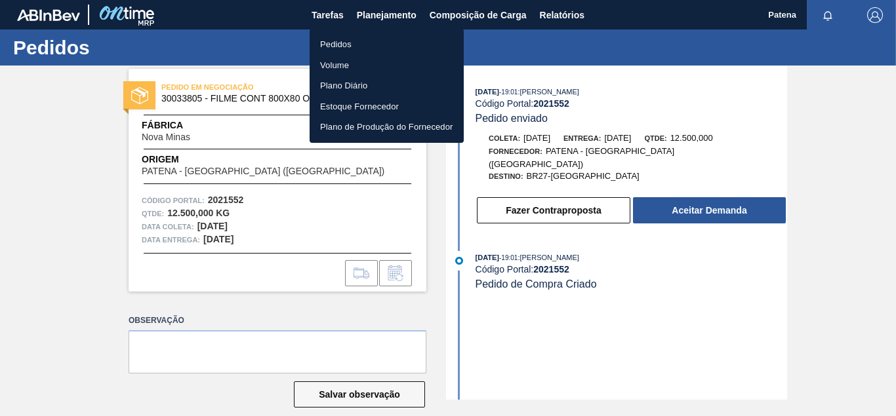
click at [334, 41] on li "Pedidos" at bounding box center [387, 44] width 154 height 21
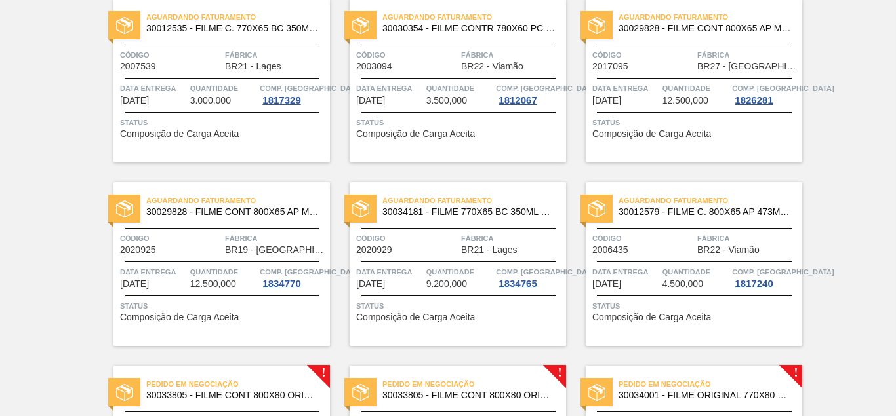
scroll to position [1004, 0]
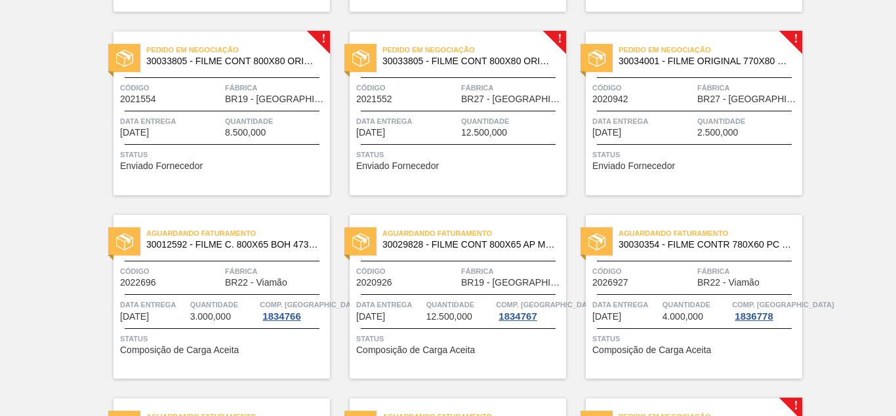
click at [679, 88] on span "Código" at bounding box center [643, 87] width 102 height 13
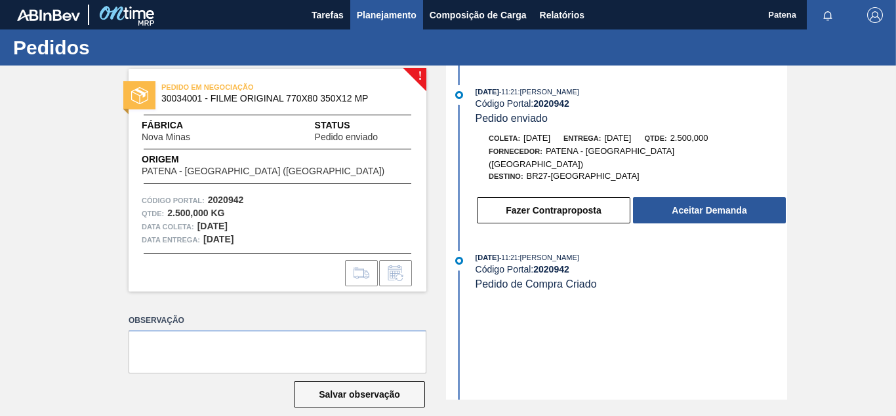
click at [378, 16] on span "Planejamento" at bounding box center [387, 15] width 60 height 16
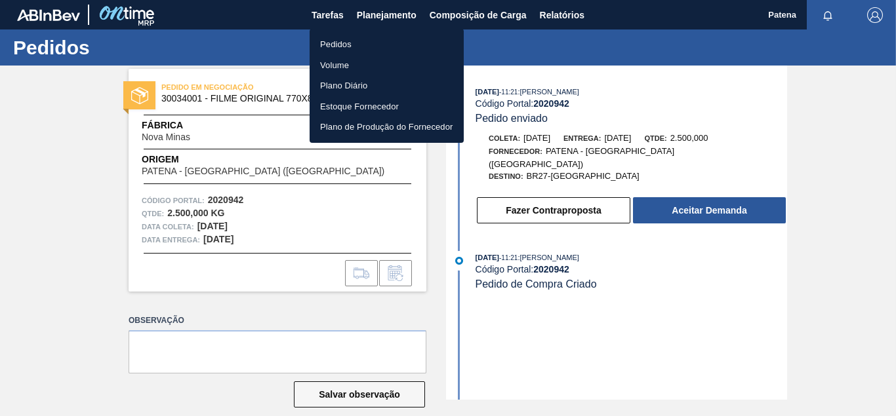
click at [375, 42] on li "Pedidos" at bounding box center [387, 44] width 154 height 21
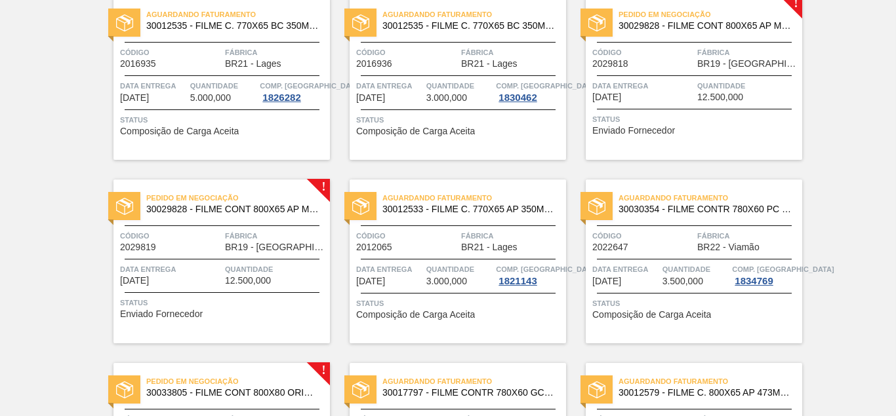
scroll to position [1405, 0]
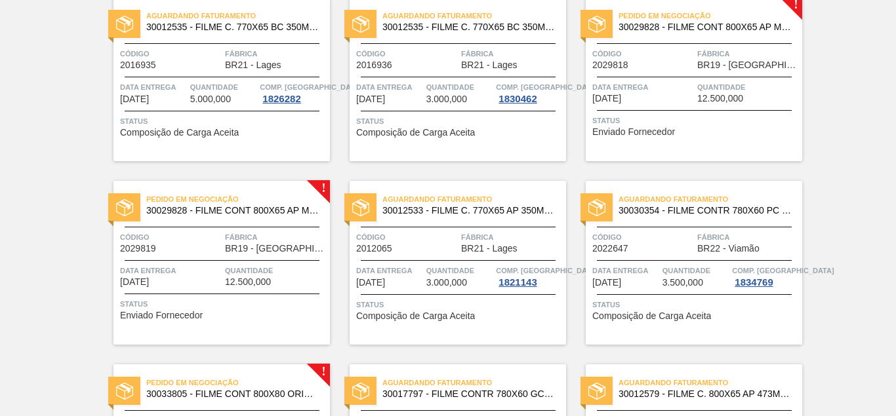
click at [675, 70] on div "Código 2029818" at bounding box center [643, 58] width 102 height 23
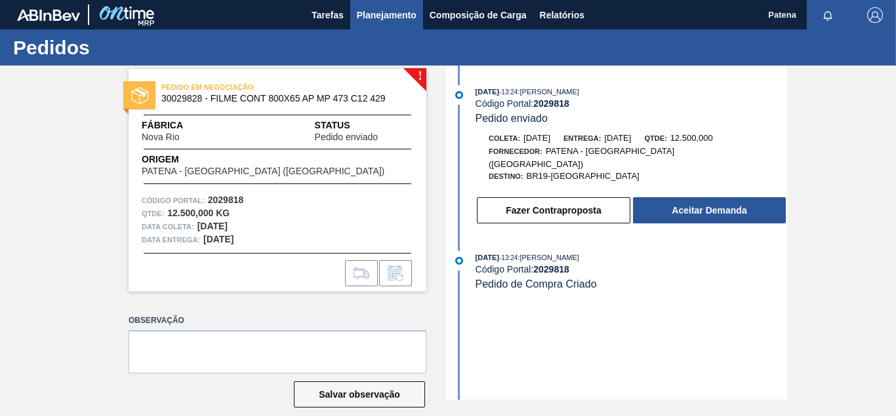
click at [394, 22] on span "Planejamento" at bounding box center [387, 15] width 60 height 16
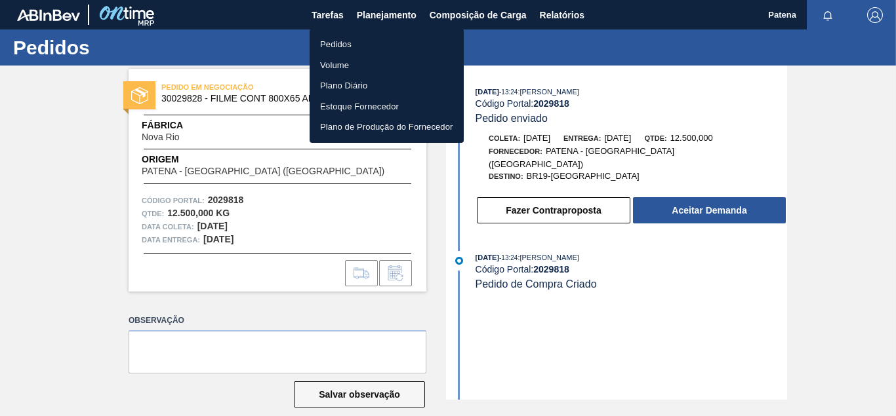
click at [348, 45] on li "Pedidos" at bounding box center [387, 44] width 154 height 21
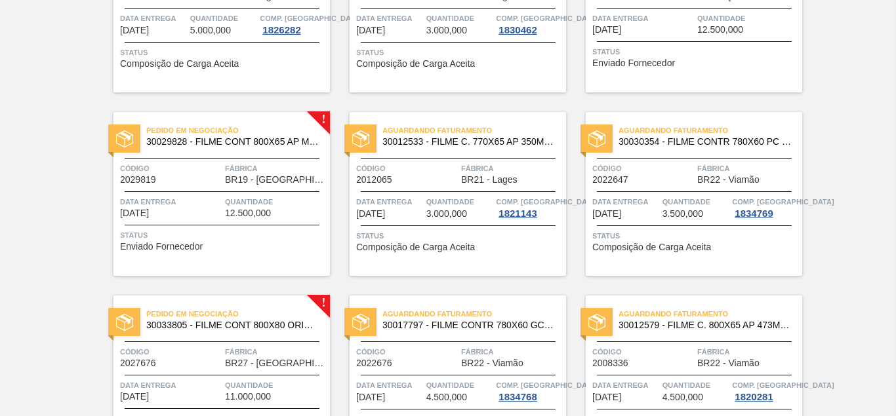
scroll to position [1472, 0]
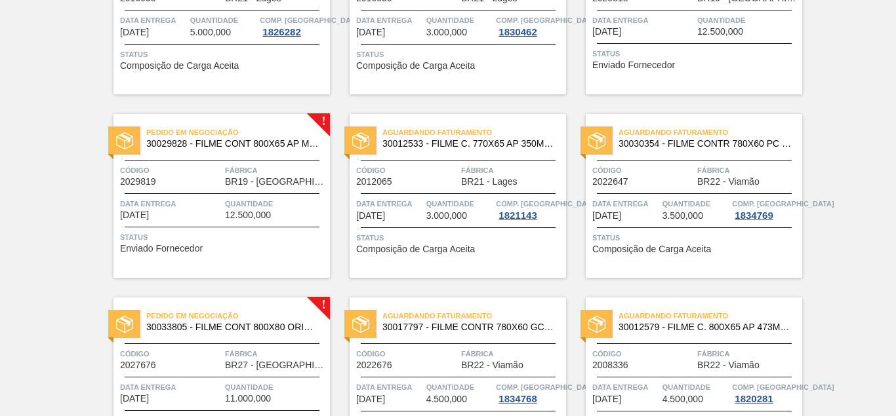
click at [255, 192] on div "Pedido em Negociação 30029828 - FILME CONT 800X65 AP MP 473 C12 429 Código 2029…" at bounding box center [221, 196] width 216 height 164
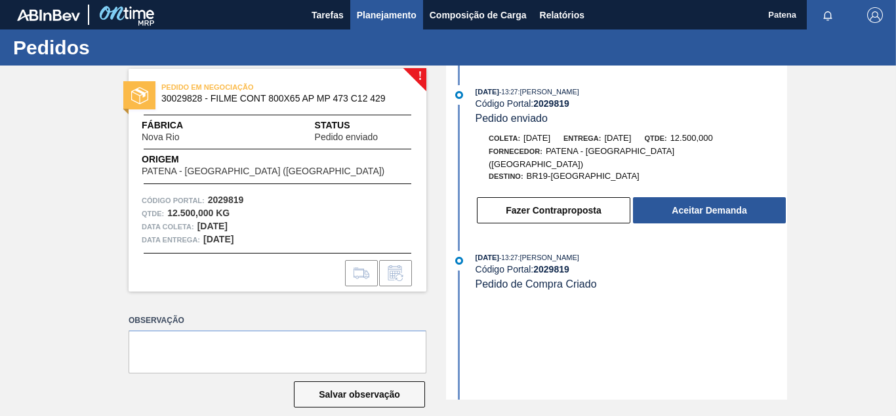
click at [387, 13] on span "Planejamento" at bounding box center [387, 15] width 60 height 16
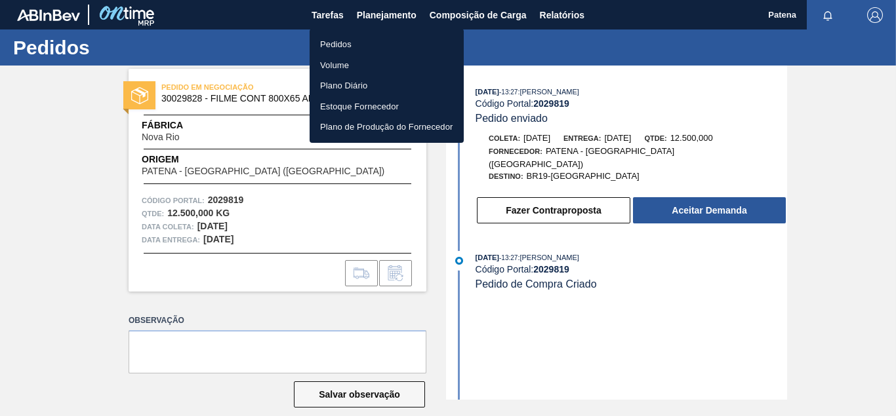
click at [392, 43] on li "Pedidos" at bounding box center [387, 44] width 154 height 21
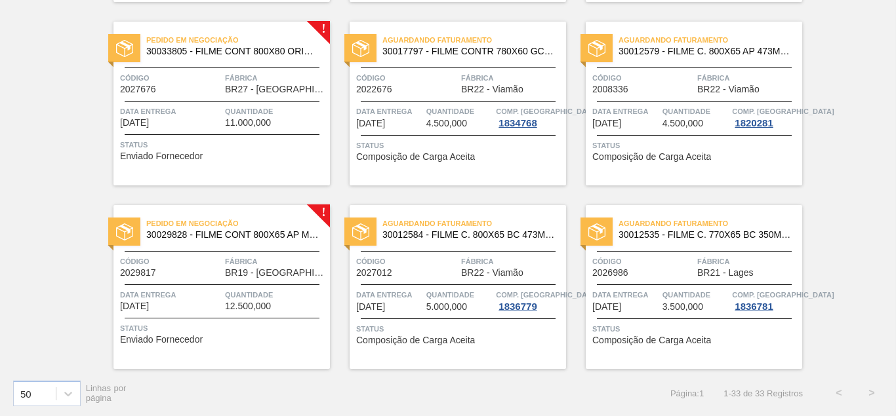
scroll to position [1749, 0]
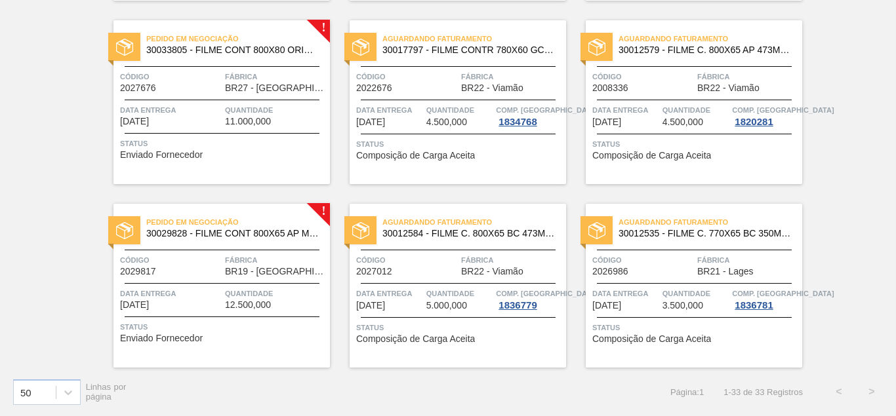
click at [211, 69] on div "Pedido em Negociação 30033805 - FILME CONT 800X80 ORIG 473 MP C12 429 Código 20…" at bounding box center [221, 102] width 216 height 164
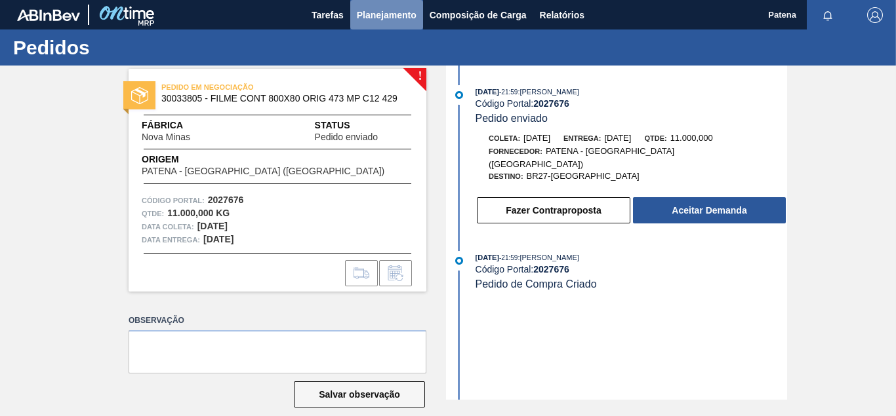
click at [376, 16] on span "Planejamento" at bounding box center [387, 15] width 60 height 16
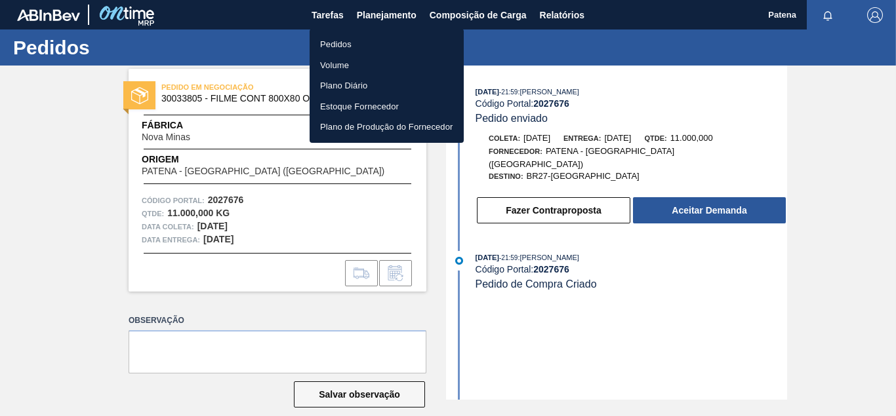
click at [380, 50] on li "Pedidos" at bounding box center [387, 44] width 154 height 21
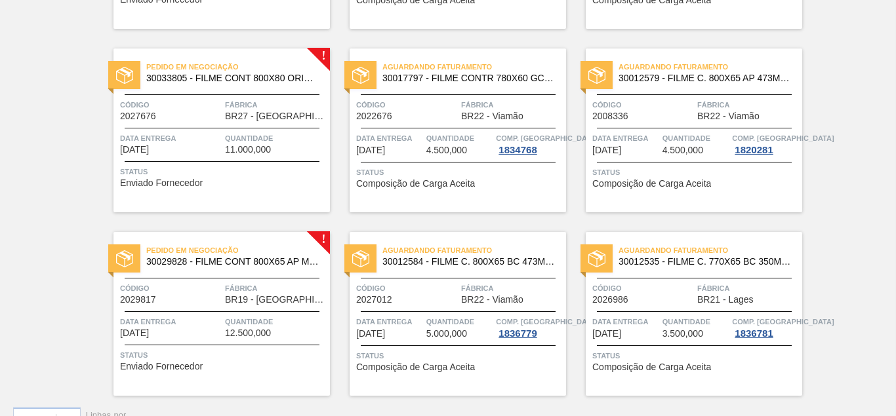
scroll to position [1749, 0]
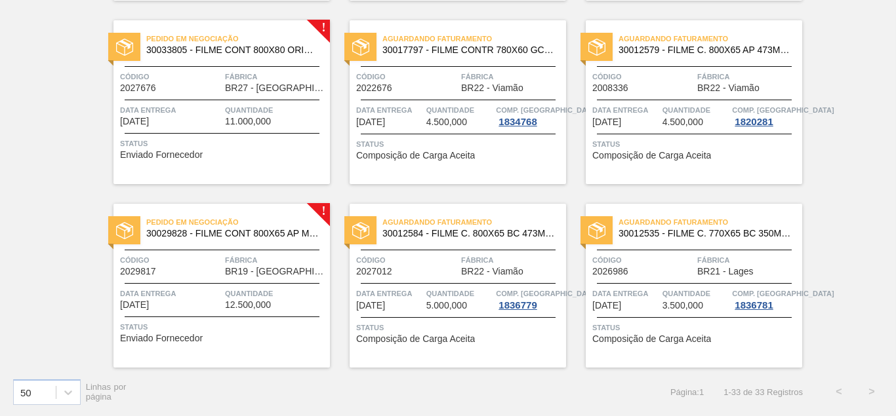
click at [203, 272] on div "Código 2029817" at bounding box center [171, 265] width 102 height 23
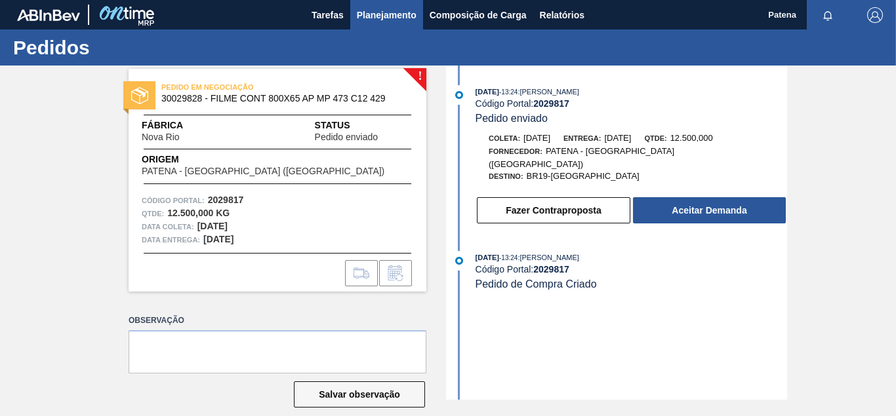
click at [378, 7] on button "Planejamento" at bounding box center [386, 15] width 73 height 30
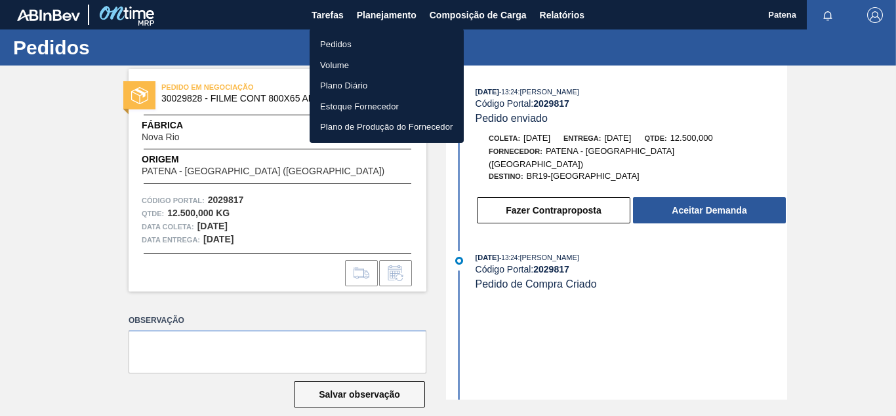
click at [339, 14] on div at bounding box center [448, 208] width 896 height 416
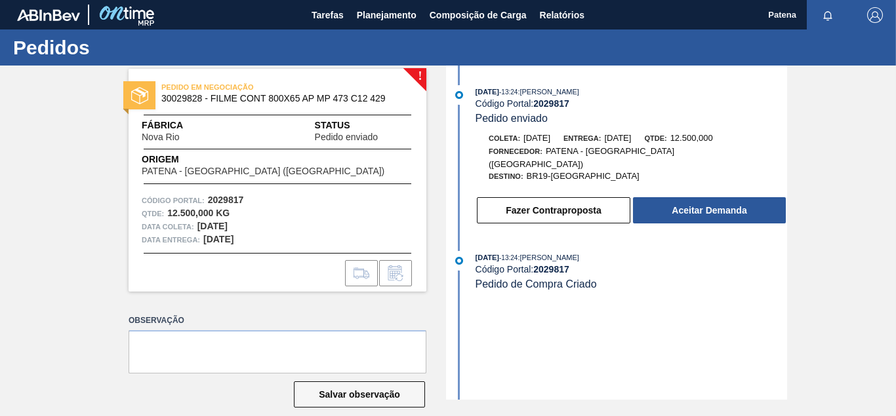
click at [339, 14] on span "Tarefas" at bounding box center [328, 15] width 32 height 16
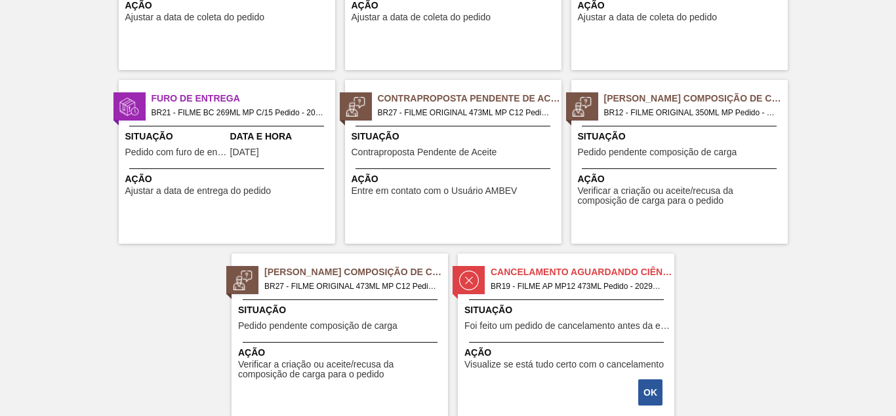
scroll to position [235, 0]
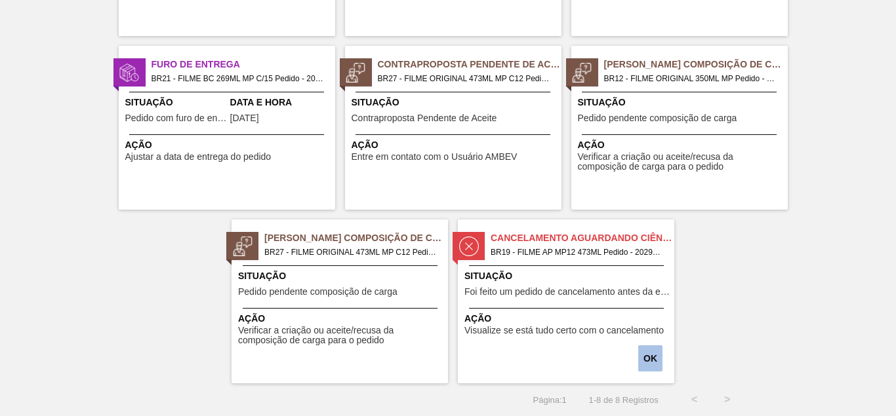
click at [648, 354] on button "OK" at bounding box center [650, 359] width 24 height 26
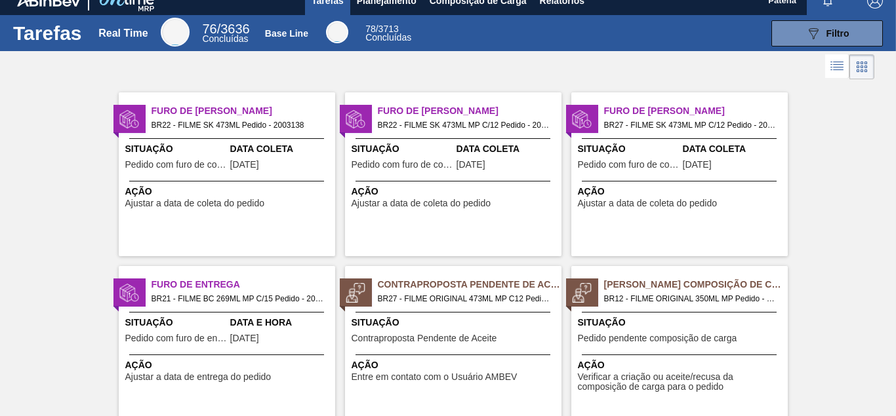
scroll to position [0, 0]
